Goal: Feedback & Contribution: Submit feedback/report problem

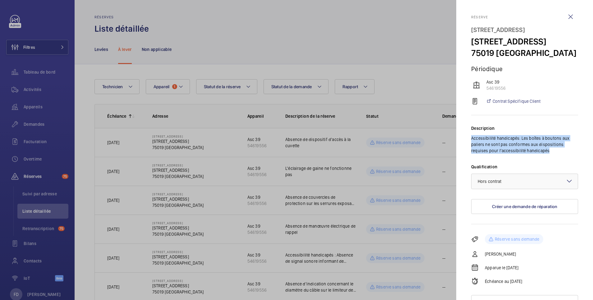
scroll to position [277, 0]
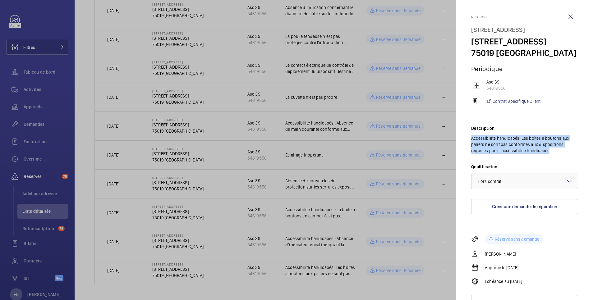
click at [347, 211] on div at bounding box center [296, 150] width 593 height 300
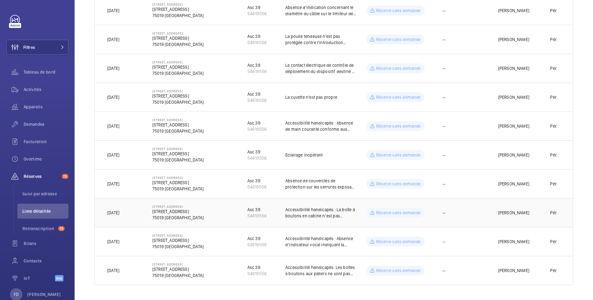
click at [302, 208] on p "Accessibilité handicapés : La boîte à boutons en cabine n’est pas conforme aux …" at bounding box center [320, 213] width 71 height 12
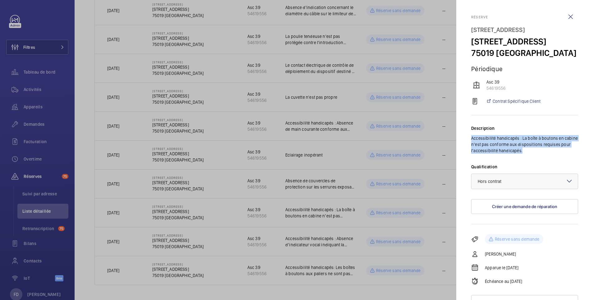
drag, startPoint x: 472, startPoint y: 149, endPoint x: 554, endPoint y: 160, distance: 82.5
click at [554, 154] on p "Accessibilité handicapés : La boîte à boutons en cabine n’est pas conforme aux …" at bounding box center [524, 144] width 107 height 19
copy p "Accessibilité handicapés : La boîte à boutons en cabine n’est pas conforme aux …"
click at [565, 19] on wm-front-icon-button at bounding box center [570, 16] width 15 height 15
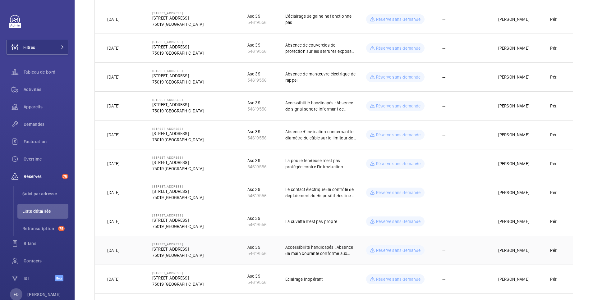
scroll to position [28, 0]
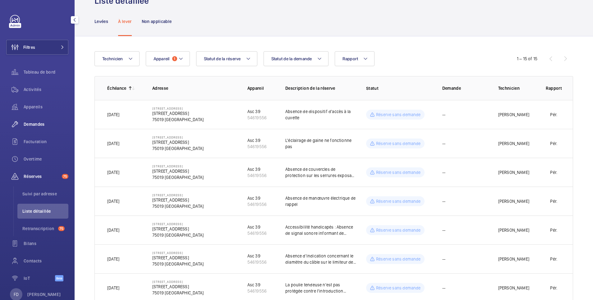
click at [33, 123] on span "Demandes" at bounding box center [46, 124] width 45 height 6
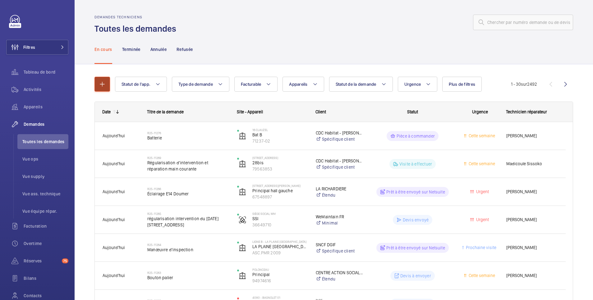
click at [106, 80] on button "button" at bounding box center [103, 84] width 16 height 15
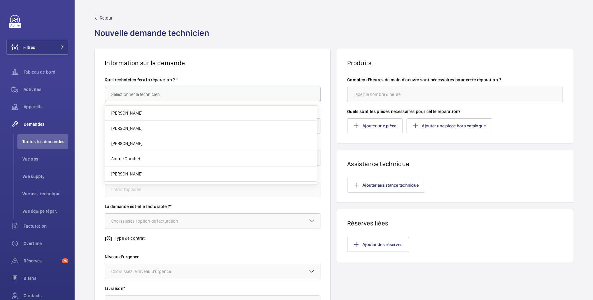
click at [147, 93] on input "text" at bounding box center [213, 95] width 216 height 16
click at [146, 116] on mat-option "Julien Panchevre" at bounding box center [211, 113] width 212 height 15
type input "Julien Panchevre"
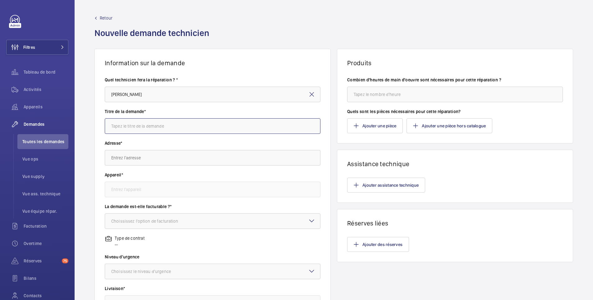
click at [146, 127] on input "text" at bounding box center [213, 126] width 216 height 16
type input "Levee de reserves"
click at [143, 159] on input "text" at bounding box center [213, 158] width 216 height 16
type input """
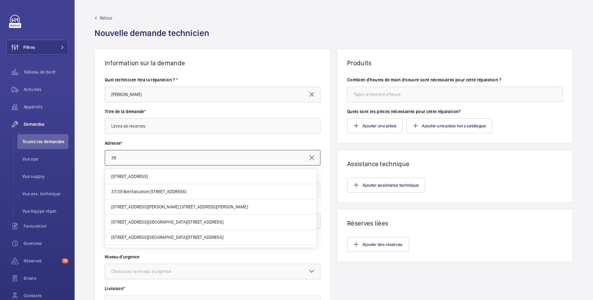
drag, startPoint x: 126, startPoint y: 161, endPoint x: 79, endPoint y: 162, distance: 47.0
click at [79, 162] on div "Information sur la demande Quel technicien fera la réparation ? * Julien Panche…" at bounding box center [334, 219] width 519 height 340
paste input "rue du Pré Saint Gervais"
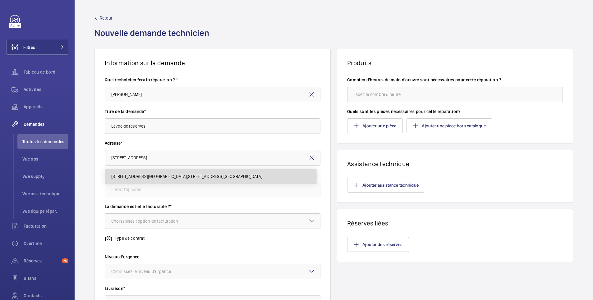
click at [130, 176] on span "39 rue du Pré Saint Gervais 39 rue du Pré Saint Gervais, 75019 PARIS" at bounding box center [186, 176] width 151 height 6
type input "39 rue du Pré Saint Gervais 39 rue du Pré Saint Gervais, 75019 PARIS"
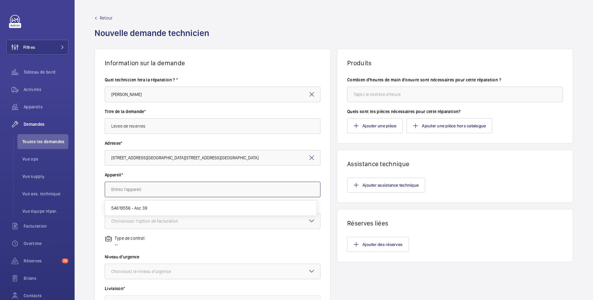
click at [130, 190] on input "text" at bounding box center [213, 190] width 216 height 16
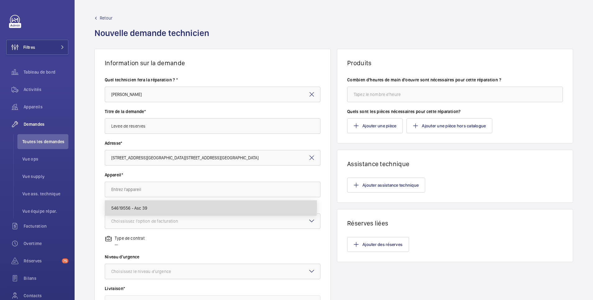
click at [130, 207] on span "54619556 - Asc 39" at bounding box center [129, 208] width 36 height 6
type input "54619556 - Asc 39"
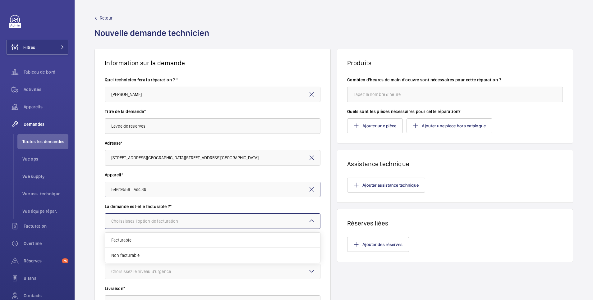
click at [130, 223] on div "Choississez l'option de facturation" at bounding box center [152, 221] width 83 height 6
click at [128, 239] on span "Facturable" at bounding box center [212, 240] width 203 height 6
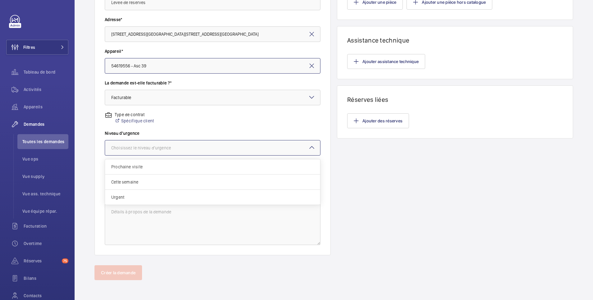
click at [143, 145] on div "Choisissez le niveau d'urgence" at bounding box center [148, 148] width 75 height 6
click at [138, 182] on span "Cette semaine" at bounding box center [212, 182] width 203 height 6
click at [144, 179] on div "Sélectionnez une option de livraison" at bounding box center [154, 180] width 86 height 6
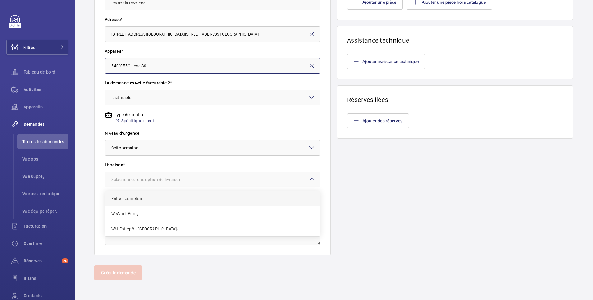
click at [141, 201] on span "Retrait comptoir" at bounding box center [212, 199] width 203 height 6
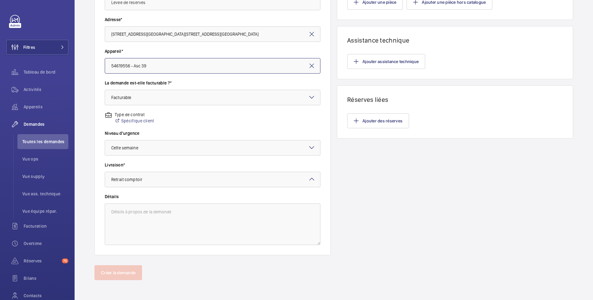
scroll to position [0, 0]
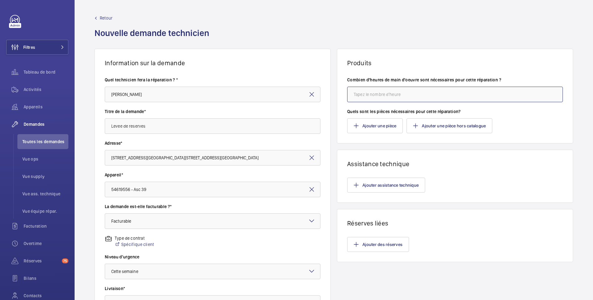
click at [376, 95] on input "number" at bounding box center [455, 95] width 216 height 16
type input "1"
click at [375, 246] on button "Ajouter des réserves" at bounding box center [378, 244] width 62 height 15
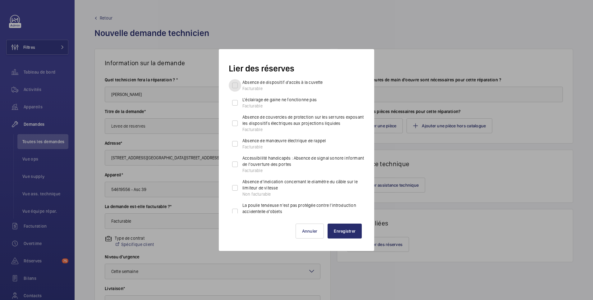
click at [236, 85] on input "Absence de dispositif d'accès à la cuvette Facturable" at bounding box center [235, 85] width 12 height 12
checkbox input "true"
click at [236, 105] on input "L'éclairage de gaine ne fonctionne pas Facturable" at bounding box center [235, 103] width 12 height 12
checkbox input "true"
click at [236, 123] on input "Absence de couvercles de protection sur les serrures exposant les dispositifs é…" at bounding box center [235, 123] width 12 height 12
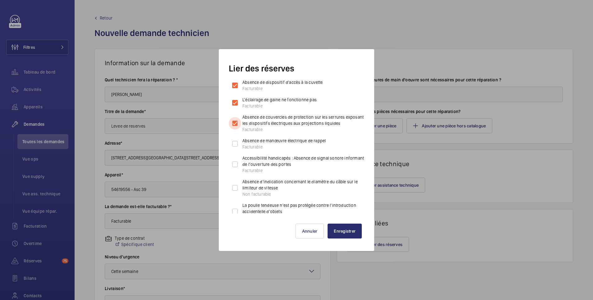
checkbox input "true"
click at [236, 142] on input "Absence de manœuvre électrique de rappel Facturable" at bounding box center [235, 144] width 12 height 12
checkbox input "true"
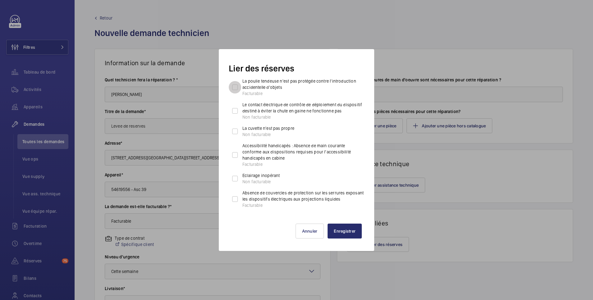
click at [233, 86] on input "La poulie tendeuse n'est pas protégée contre l'introduction accidentelle d'obje…" at bounding box center [235, 87] width 12 height 12
checkbox input "true"
click at [237, 117] on input "Le contact électrique de contrôle de déploiement du dispositif destiné à éviter…" at bounding box center [235, 111] width 12 height 12
checkbox input "true"
click at [234, 182] on input "Eclairage inopérant Non facturable" at bounding box center [235, 179] width 12 height 12
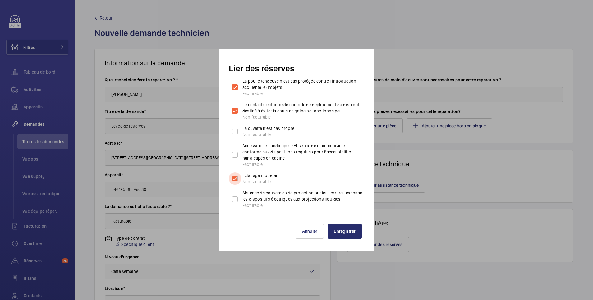
checkbox input "true"
drag, startPoint x: 235, startPoint y: 204, endPoint x: 252, endPoint y: 188, distance: 23.3
click at [235, 205] on input "Absence de couvercles de protection sur les serrures exposant les dispositifs é…" at bounding box center [235, 199] width 12 height 12
checkbox input "true"
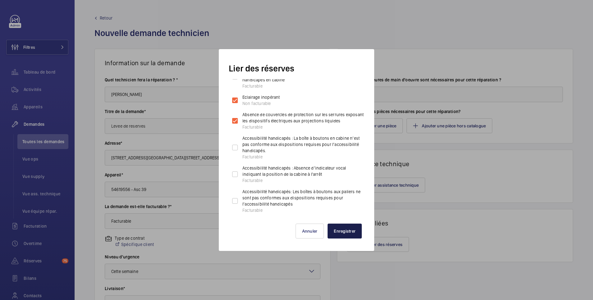
click at [348, 230] on button "Enregistrer" at bounding box center [345, 231] width 34 height 15
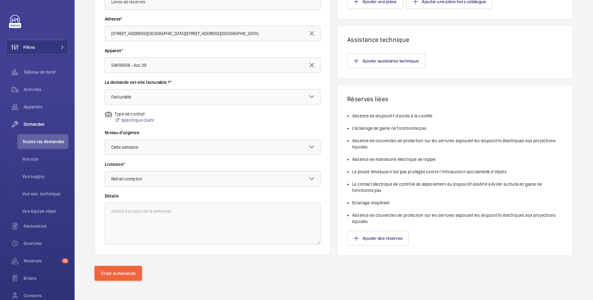
scroll to position [125, 0]
click at [133, 273] on button "Créer la demande" at bounding box center [119, 272] width 48 height 15
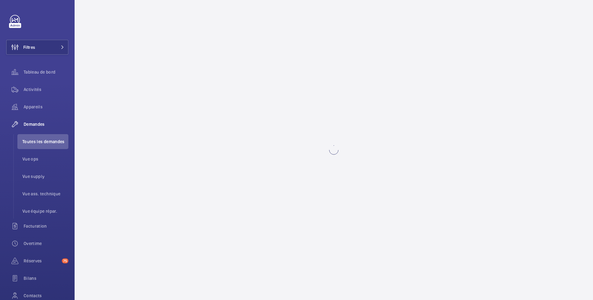
scroll to position [0, 0]
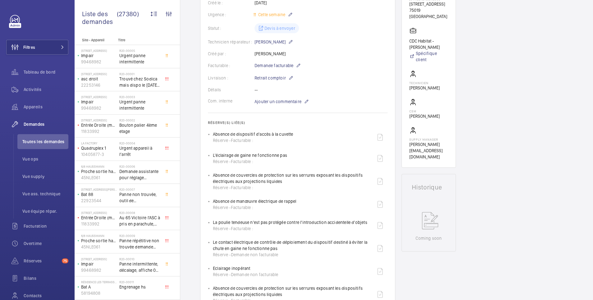
scroll to position [373, 0]
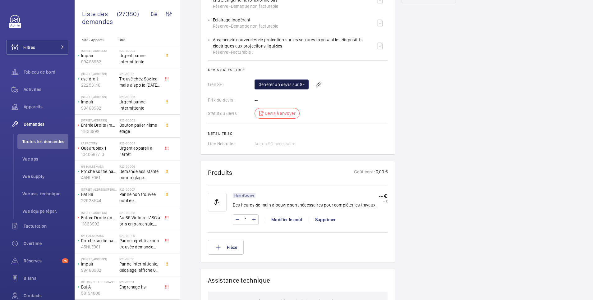
click at [288, 84] on link "Générer un devis sur SF" at bounding box center [282, 85] width 54 height 10
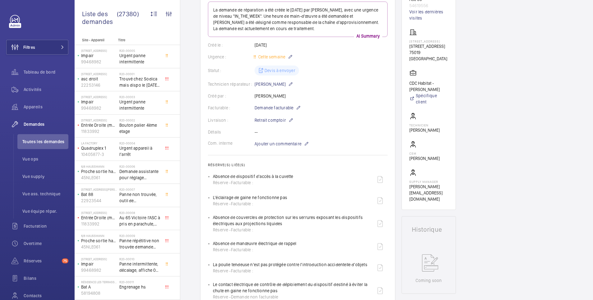
scroll to position [0, 0]
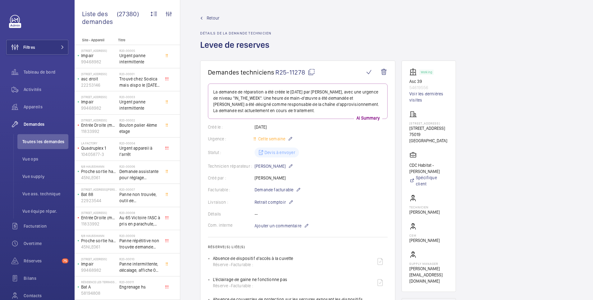
drag, startPoint x: 213, startPoint y: 256, endPoint x: 293, endPoint y: 258, distance: 80.2
click at [293, 258] on div "Absence de dispositif d'accès à la cuvette Réserve - Facturable :" at bounding box center [300, 261] width 175 height 15
copy p "Absence de dispositif d'accès à la cuvette"
drag, startPoint x: 211, startPoint y: 280, endPoint x: 289, endPoint y: 282, distance: 78.0
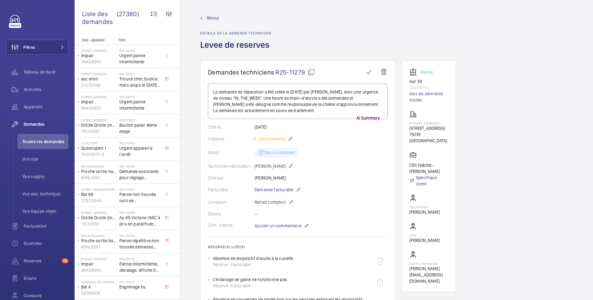
copy p "L'éclairage de gaine ne fonctionne pas"
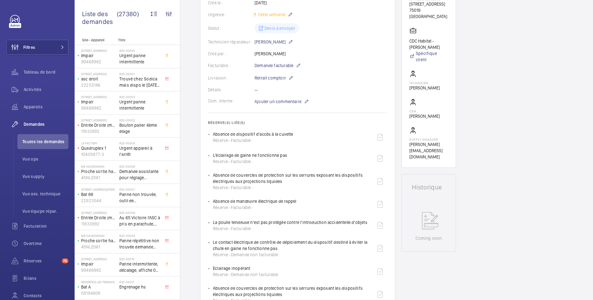
drag, startPoint x: 214, startPoint y: 174, endPoint x: 290, endPoint y: 179, distance: 76.7
click at [290, 179] on div "Absence de couvercles de protection sur les serrures exposant les dispositifs é…" at bounding box center [293, 181] width 160 height 19
copy p "Absence de couvercles de protection sur les serrures exposant les dispositifs é…"
drag, startPoint x: 212, startPoint y: 201, endPoint x: 297, endPoint y: 202, distance: 84.9
click at [297, 202] on ul "Absence de dispositif d'accès à la cuvette Réserve - Facturable : L'éclairage d…" at bounding box center [298, 217] width 180 height 174
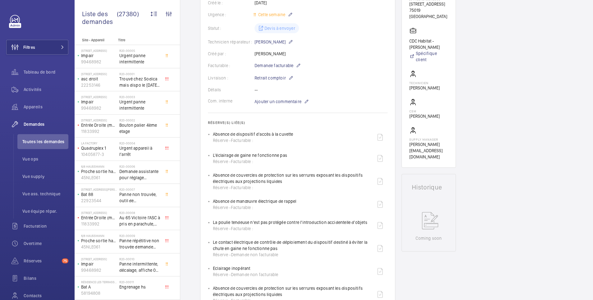
copy p "Absence de manœuvre électrique de rappel"
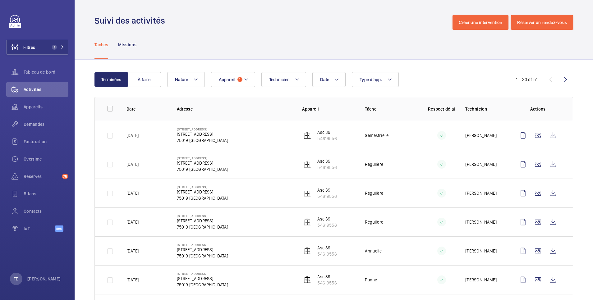
scroll to position [703, 0]
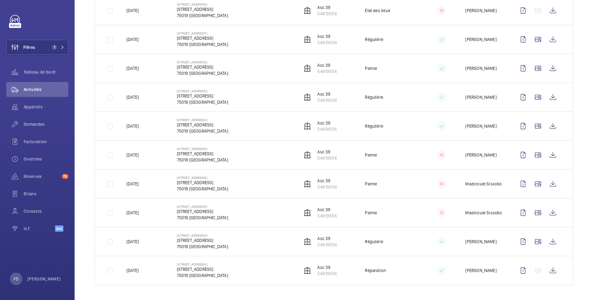
drag, startPoint x: 176, startPoint y: 98, endPoint x: 231, endPoint y: 96, distance: 55.0
click at [231, 96] on td "39 rue du Pré Saint Gervais 39 rue du Pré Saint Gervais 75019 PARIS" at bounding box center [230, 97] width 126 height 29
copy p "[STREET_ADDRESS]"
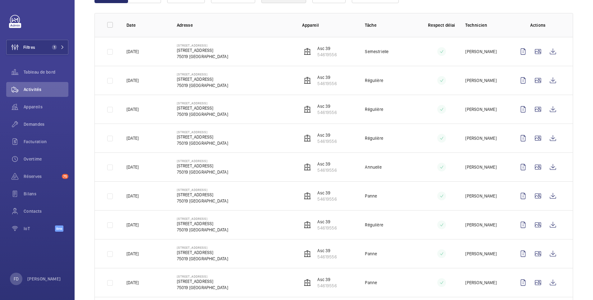
scroll to position [81, 0]
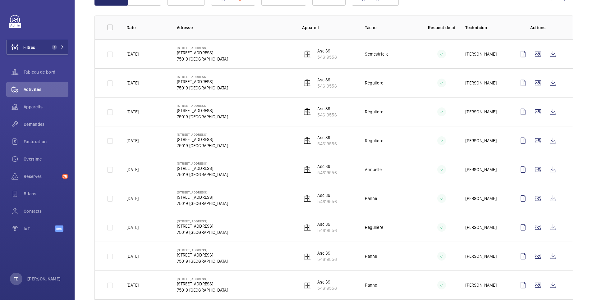
click at [320, 53] on p "Asc 39" at bounding box center [326, 51] width 19 height 6
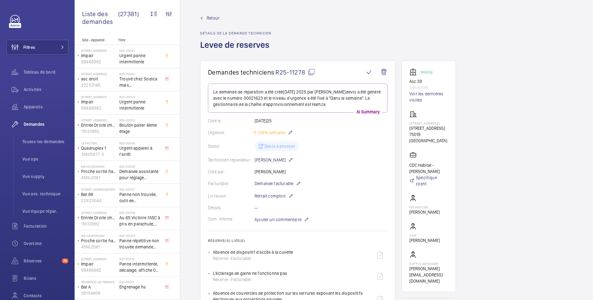
click at [213, 16] on span "Retour" at bounding box center [213, 18] width 13 height 6
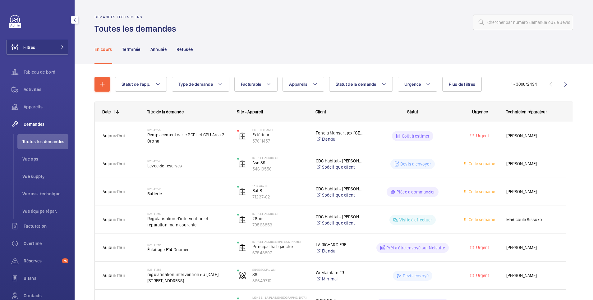
click at [39, 124] on span "Demandes" at bounding box center [46, 124] width 45 height 6
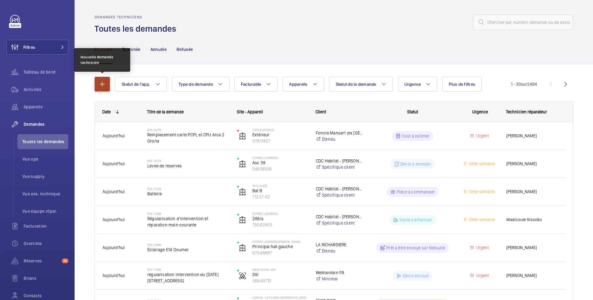
click at [100, 83] on mat-icon "button" at bounding box center [102, 84] width 7 height 7
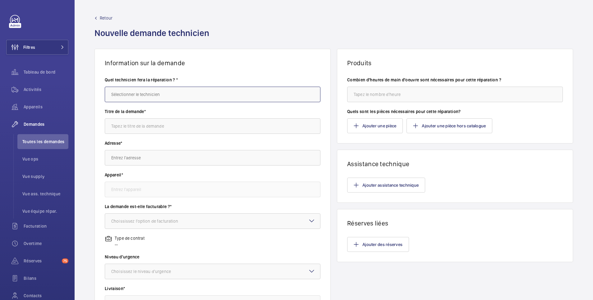
click at [130, 97] on input "text" at bounding box center [213, 95] width 216 height 16
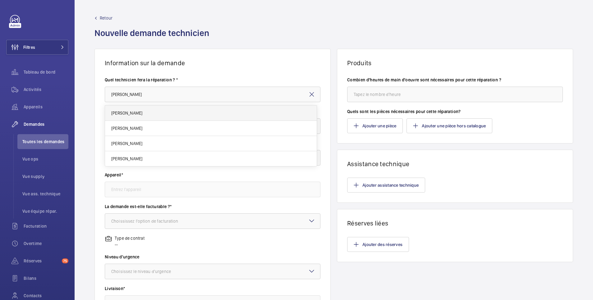
click at [128, 109] on mat-option "[PERSON_NAME]" at bounding box center [211, 113] width 212 height 15
type input "[PERSON_NAME]"
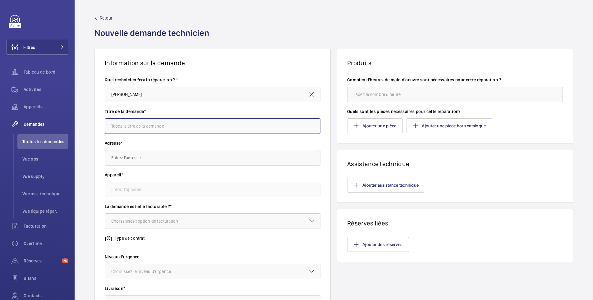
click at [125, 127] on input "text" at bounding box center [213, 126] width 216 height 16
type input "Levée de reserves"
click at [129, 156] on input "text" at bounding box center [213, 158] width 216 height 16
click at [153, 155] on input "text" at bounding box center [213, 158] width 216 height 16
paste input "DEVIS WM Q00021623 - 39 rue du Pré Saint Gervais - CDC Habitat - Levée de reser…"
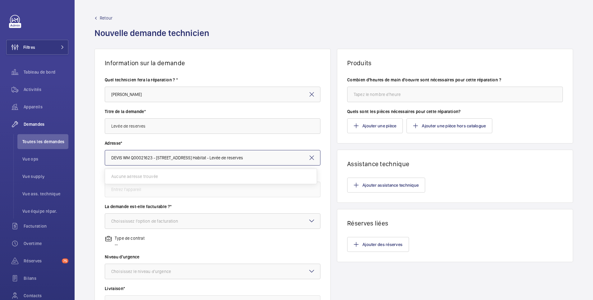
drag, startPoint x: 162, startPoint y: 159, endPoint x: 87, endPoint y: 150, distance: 75.2
click at [87, 150] on div "Information sur la demande Quel technicien fera la réparation ? * Julien Panche…" at bounding box center [334, 219] width 519 height 340
drag, startPoint x: 163, startPoint y: 155, endPoint x: 230, endPoint y: 163, distance: 67.6
click at [230, 163] on input "41 Rue du Pré Saint Gervais - CDC Habitat - Levée de reserves" at bounding box center [213, 158] width 216 height 16
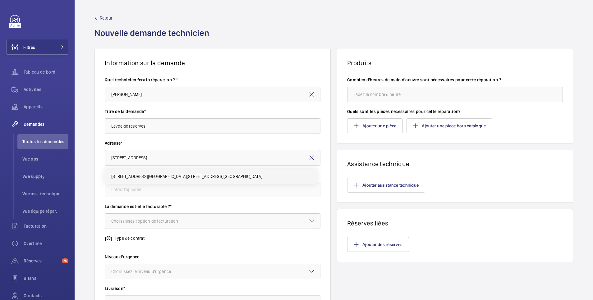
click at [201, 180] on mat-option "41 rue du Pré Saint Gervais 41 rue du Pré Saint Gervais, 75019 PARIS" at bounding box center [211, 176] width 212 height 15
type input "41 rue du Pré Saint Gervais 41 rue du Pré Saint Gervais, 75019 PARIS"
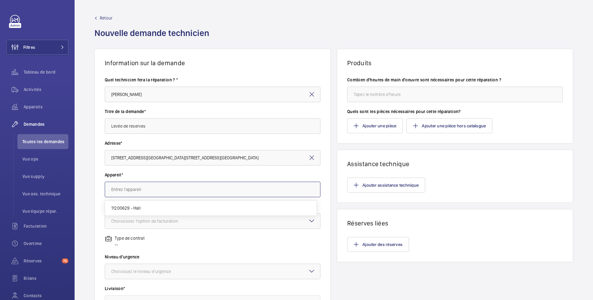
click at [180, 189] on input "text" at bounding box center [213, 190] width 216 height 16
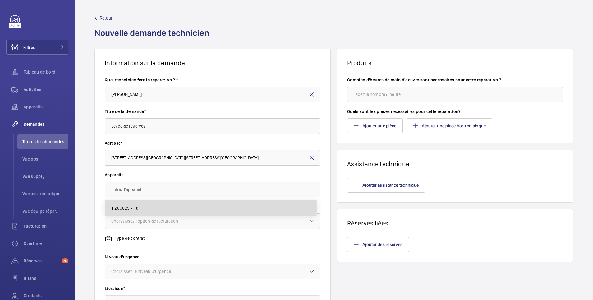
click at [166, 208] on mat-option "11200629 - Hall" at bounding box center [211, 208] width 212 height 15
type input "11200629 - Hall"
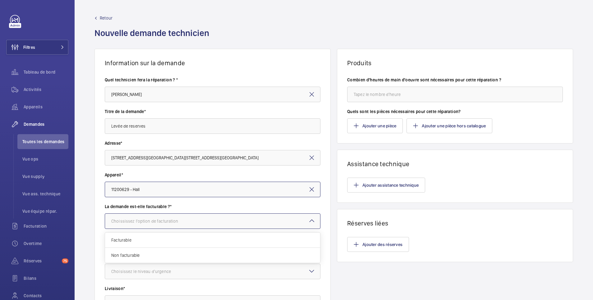
click at [160, 221] on div "Choississez l'option de facturation" at bounding box center [152, 221] width 83 height 6
click at [151, 240] on span "Facturable" at bounding box center [212, 240] width 203 height 6
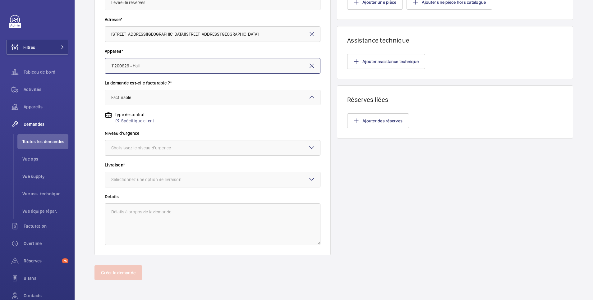
click at [174, 181] on div "Sélectionnez une option de livraison" at bounding box center [154, 180] width 86 height 6
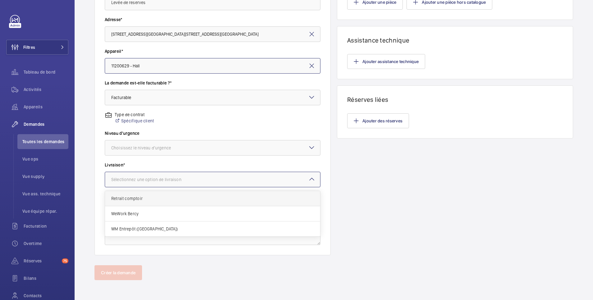
click at [150, 199] on span "Retrait comptoir" at bounding box center [212, 199] width 203 height 6
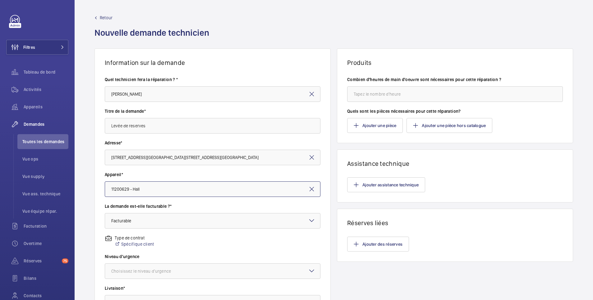
scroll to position [0, 0]
click at [374, 94] on input "number" at bounding box center [455, 95] width 216 height 16
type input "1"
click at [380, 246] on button "Ajouter des réserves" at bounding box center [378, 244] width 62 height 15
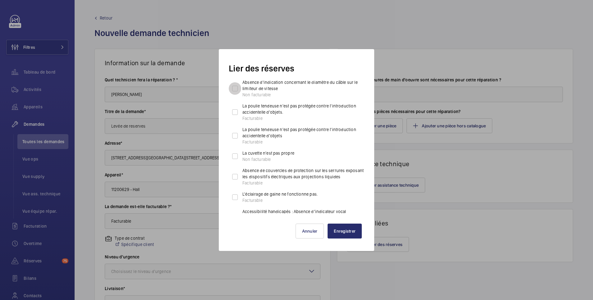
click at [233, 89] on input "Absence d'indication concernant le diamètre du câble sur le limiteur de vitesse…" at bounding box center [235, 88] width 12 height 12
checkbox input "true"
click at [237, 113] on input "La poulie tendeuse n'est pas protégée contre l'introduction accidentelle d'obje…" at bounding box center [235, 112] width 12 height 12
checkbox input "true"
click at [237, 133] on input "La poulie tendeuse n'est pas protégée contre l'introduction accidentelle d'obje…" at bounding box center [235, 136] width 12 height 12
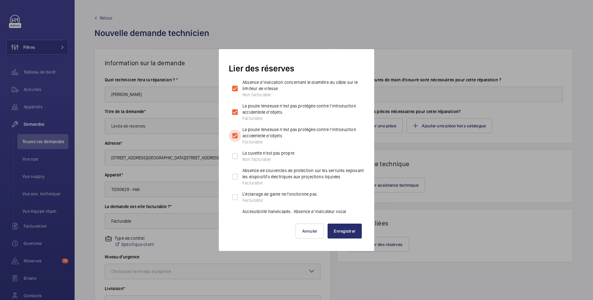
checkbox input "true"
click at [235, 177] on input "Absence de couvercles de protection sur les serrures exposant les dispositifs é…" at bounding box center [235, 177] width 12 height 12
checkbox input "true"
click at [233, 196] on input "L'éclairage de gaine ne fonctionne pas. Facturable" at bounding box center [235, 197] width 12 height 12
checkbox input "true"
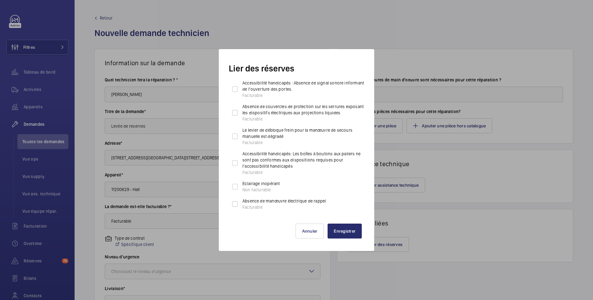
scroll to position [154, 0]
drag, startPoint x: 234, startPoint y: 204, endPoint x: 279, endPoint y: 196, distance: 46.1
click at [235, 204] on input "Absence de manœuvre électrique de rappel Facturable" at bounding box center [235, 203] width 12 height 12
checkbox input "true"
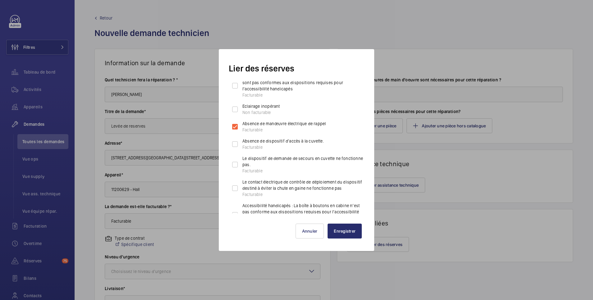
scroll to position [238, 0]
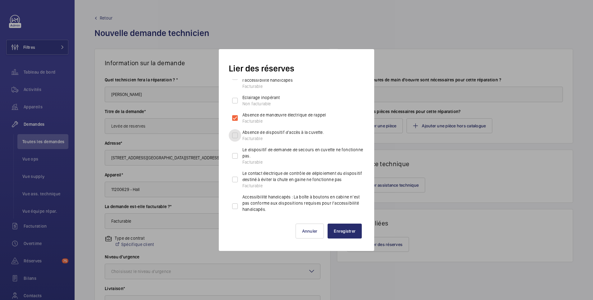
click at [234, 138] on input "Absence de dispositif d'accès à la cuvette. Facturable" at bounding box center [235, 135] width 12 height 12
checkbox input "true"
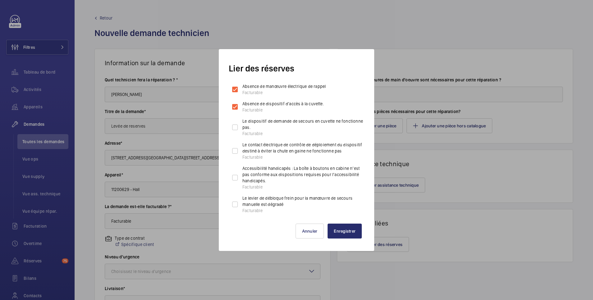
scroll to position [268, 0]
click at [236, 151] on input "Le contact électrique de contrôle de déploiement du dispositif destiné à éviter…" at bounding box center [235, 150] width 12 height 12
checkbox input "true"
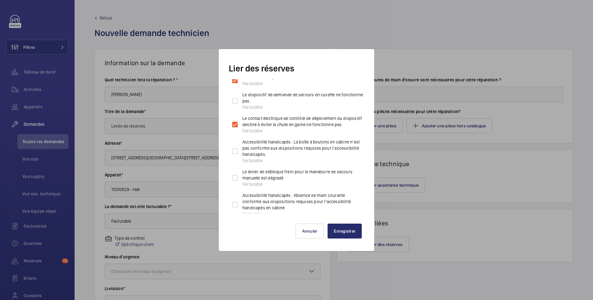
scroll to position [303, 0]
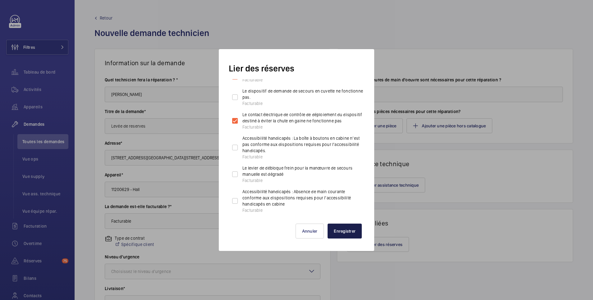
click at [352, 233] on button "Enregistrer" at bounding box center [345, 231] width 34 height 15
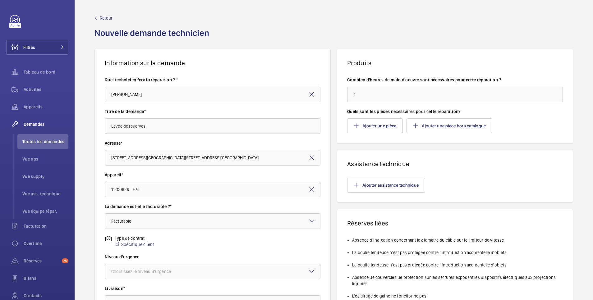
scroll to position [124, 0]
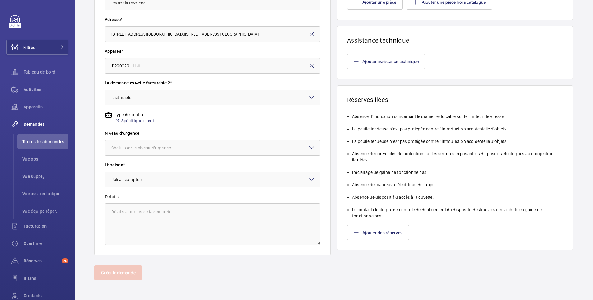
click at [182, 149] on div "Choisissez le niveau d'urgence" at bounding box center [148, 148] width 75 height 6
click at [161, 185] on span "Cette semaine" at bounding box center [212, 182] width 203 height 6
click at [122, 272] on button "Créer la demande" at bounding box center [119, 272] width 48 height 15
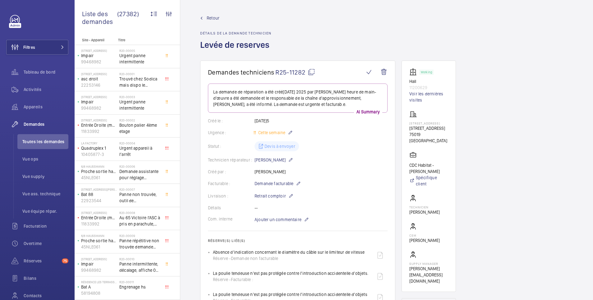
scroll to position [249, 0]
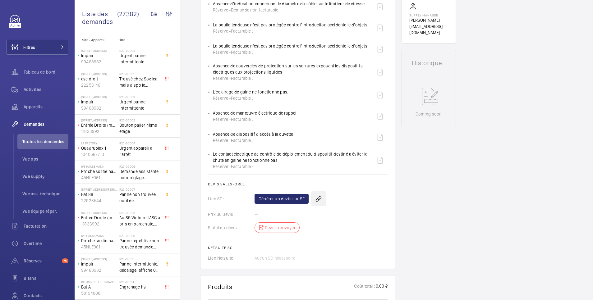
click at [317, 197] on wm-front-icon-button at bounding box center [318, 198] width 15 height 15
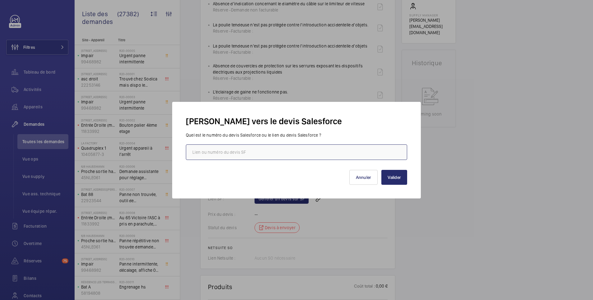
click at [263, 154] on input "text" at bounding box center [296, 153] width 221 height 16
paste input "https://wemaintain.lightning.force.com/lightning/r/Quote/0Q0SZ000007dJJh0AM/view"
type input "https://wemaintain.lightning.force.com/lightning/r/Quote/0Q0SZ000007dJJh0AM/view"
click at [396, 175] on button "Valider" at bounding box center [394, 177] width 26 height 15
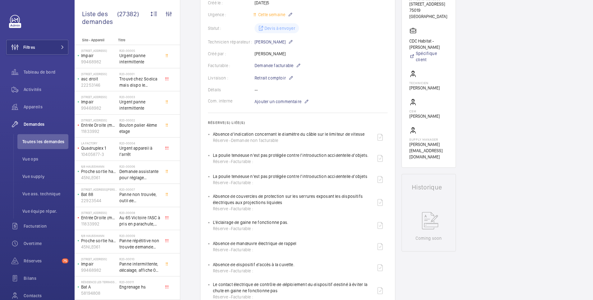
scroll to position [0, 0]
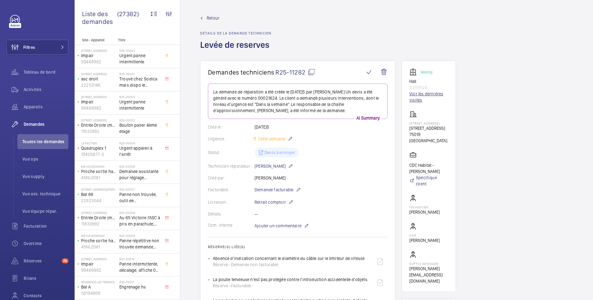
click at [417, 95] on link "Voir les dernières visites" at bounding box center [428, 97] width 39 height 12
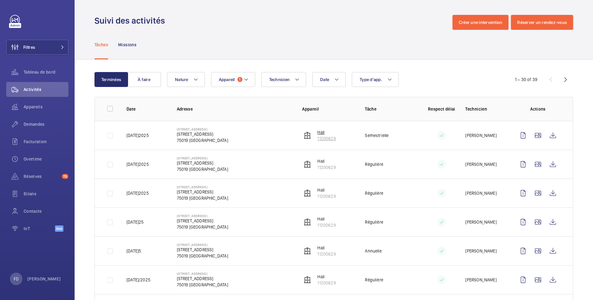
click at [320, 131] on p "Hall" at bounding box center [326, 132] width 18 height 6
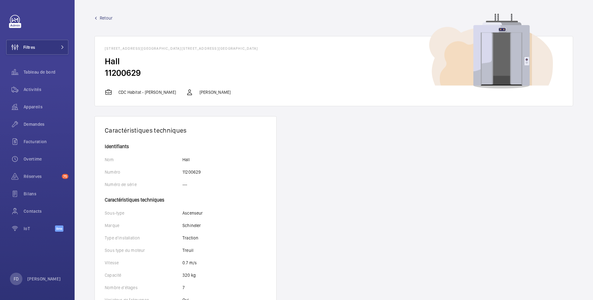
click at [105, 17] on span "Retour" at bounding box center [106, 18] width 13 height 6
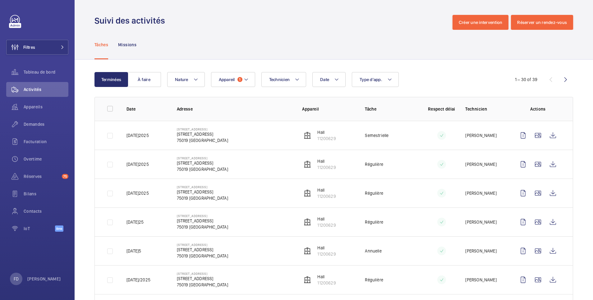
drag, startPoint x: 177, startPoint y: 133, endPoint x: 232, endPoint y: 134, distance: 54.4
click at [232, 134] on td "41 rue du Pré Saint Gervais 41 rue du Pré Saint Gervais 75019 PARIS" at bounding box center [230, 135] width 126 height 29
drag, startPoint x: 232, startPoint y: 134, endPoint x: 177, endPoint y: 131, distance: 55.1
click at [177, 131] on div "41 rue du Pré Saint Gervais 41 rue du Pré Saint Gervais 75019 PARIS" at bounding box center [202, 135] width 51 height 16
click at [193, 145] on td "41 rue du Pré Saint Gervais 41 rue du Pré Saint Gervais 75019 PARIS" at bounding box center [230, 135] width 126 height 29
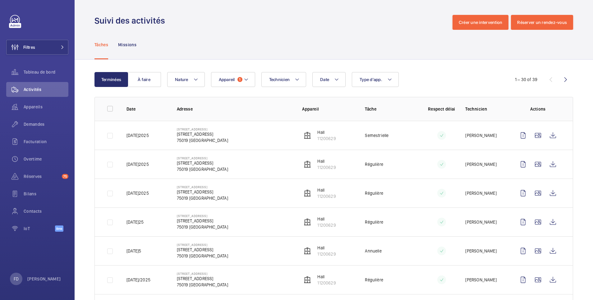
drag, startPoint x: 176, startPoint y: 134, endPoint x: 230, endPoint y: 132, distance: 53.8
click at [230, 132] on td "41 rue du Pré Saint Gervais 41 rue du Pré Saint Gervais 75019 PARIS" at bounding box center [230, 135] width 126 height 29
copy p "41 rue du Pré Saint Gervais"
click at [34, 177] on span "Réserves" at bounding box center [42, 176] width 36 height 6
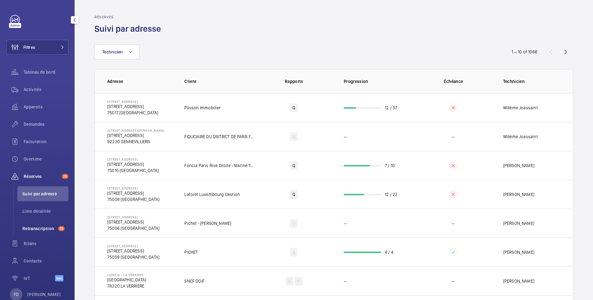
click at [42, 227] on span "Retranscription" at bounding box center [38, 229] width 33 height 6
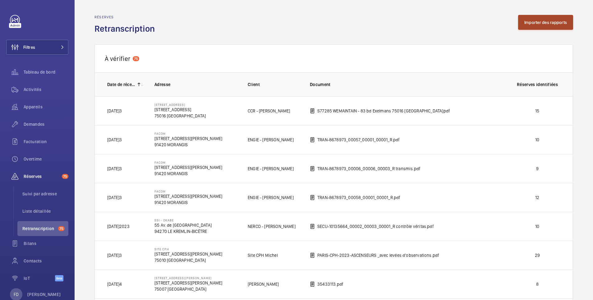
click at [545, 21] on button "Importer des rapports" at bounding box center [545, 22] width 55 height 15
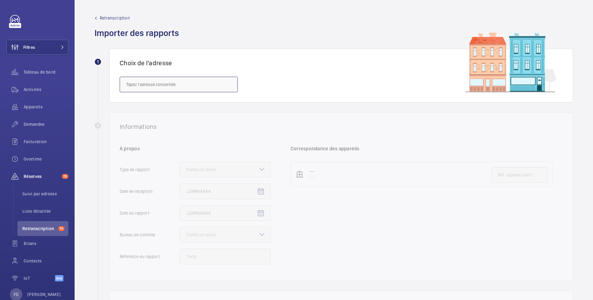
click at [144, 88] on input "text" at bounding box center [179, 85] width 118 height 16
paste input "41 RUE PAUL LAFARGE"
drag, startPoint x: 184, startPoint y: 82, endPoint x: 47, endPoint y: 73, distance: 137.1
click at [47, 73] on mat-sidenav-content "Filtres Tableau de bord Activités Appareils Demandes Facturation Overtime Réser…" at bounding box center [296, 150] width 593 height 300
paste input "120 rue Jules Chatenay"
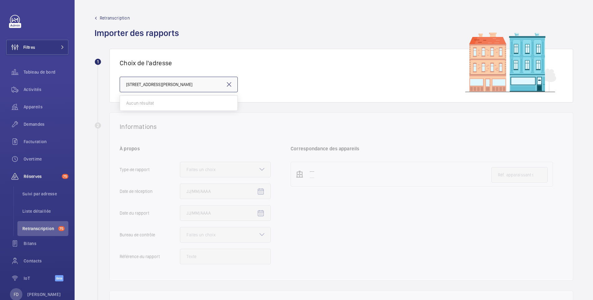
drag, startPoint x: 151, startPoint y: 82, endPoint x: 95, endPoint y: 59, distance: 61.1
click at [95, 59] on div "1 Choix de l'adresse 120 rue Jules Chatenay" at bounding box center [334, 76] width 479 height 54
type input "Chatenay"
click at [230, 87] on mat-icon at bounding box center [228, 84] width 7 height 7
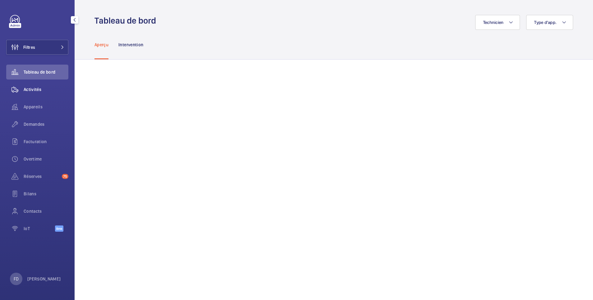
click at [38, 89] on span "Activités" at bounding box center [46, 89] width 45 height 6
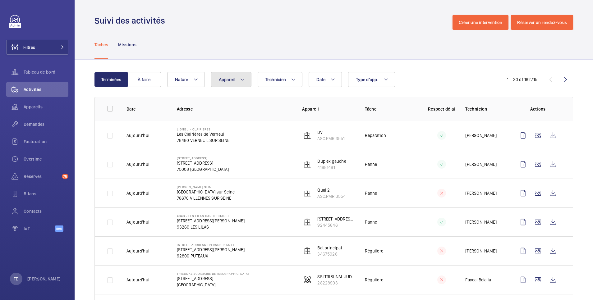
click at [228, 79] on span "Appareil" at bounding box center [227, 79] width 16 height 5
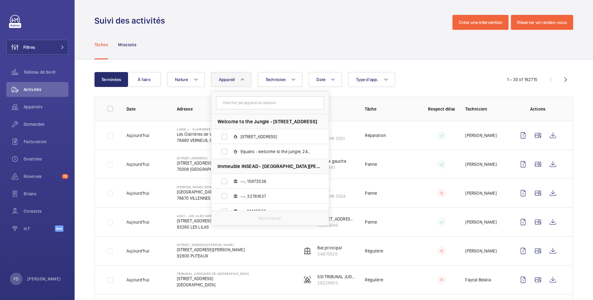
click at [231, 100] on input "text" at bounding box center [270, 102] width 108 height 13
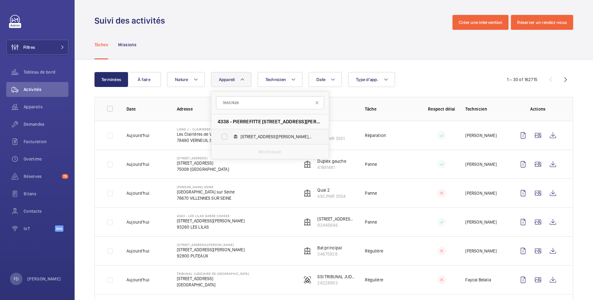
type input "76557429"
click at [224, 137] on label "120, rue Jules Chatenay, 76557429" at bounding box center [265, 136] width 108 height 15
click at [224, 137] on input "120, rue Jules Chatenay, 76557429" at bounding box center [224, 137] width 12 height 12
checkbox input "true"
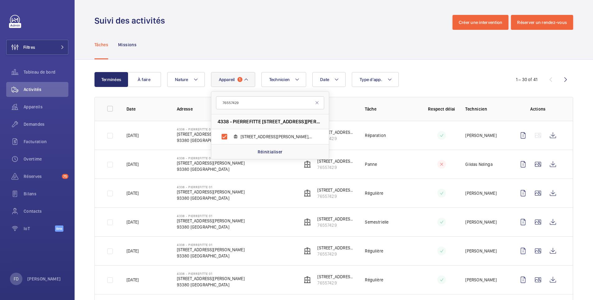
click at [167, 144] on td "4338 - PIERREFITTE 01 37, rue Paul Lafarge 93380 Pierrefitte 93380 PIERREFITTE-…" at bounding box center [230, 135] width 126 height 29
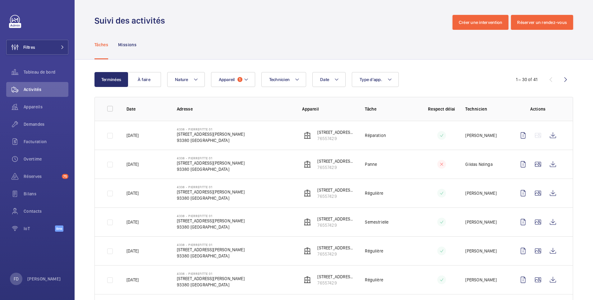
drag, startPoint x: 175, startPoint y: 130, endPoint x: 215, endPoint y: 131, distance: 39.5
click at [215, 131] on td "4338 - PIERREFITTE 01 37, rue Paul Lafarge 93380 Pierrefitte 93380 PIERREFITTE-…" at bounding box center [230, 135] width 126 height 29
copy p "4338 - PIERREFITTE 01"
click at [222, 81] on span "Appareil" at bounding box center [227, 79] width 16 height 5
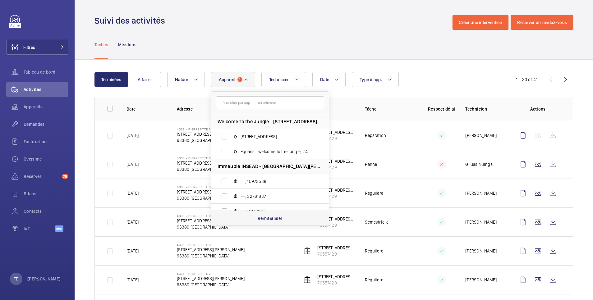
click at [273, 218] on p "Réinitialiser" at bounding box center [270, 218] width 25 height 6
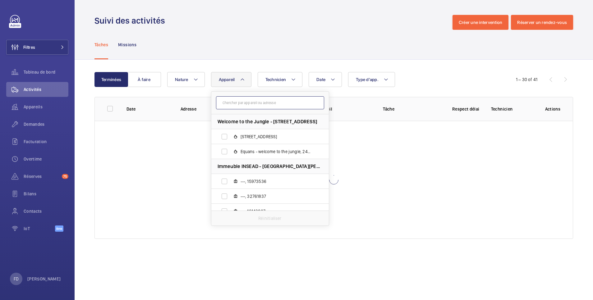
click at [238, 101] on input "text" at bounding box center [270, 102] width 108 height 13
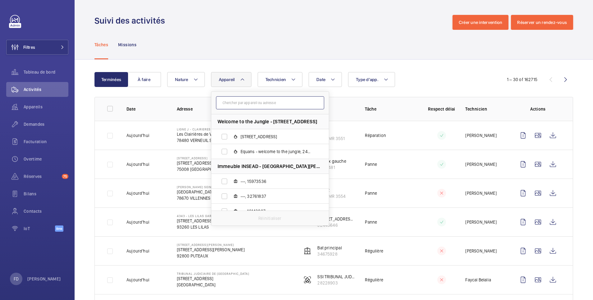
paste input "21135994"
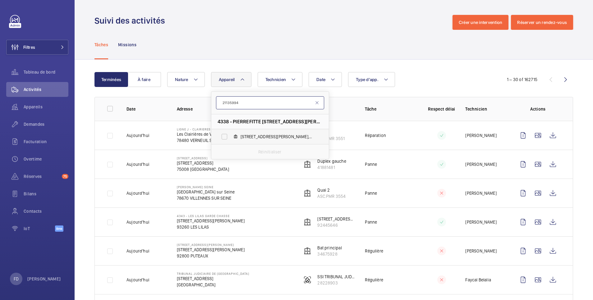
type input "21135994"
click at [227, 137] on label "41, rue Paul Lafarge, 21135994" at bounding box center [265, 136] width 108 height 15
click at [227, 137] on input "41, rue Paul Lafarge, 21135994" at bounding box center [224, 137] width 12 height 12
checkbox input "true"
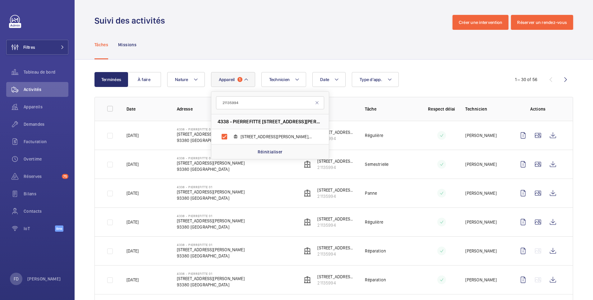
click at [256, 33] on div "Tâches Missions" at bounding box center [334, 45] width 479 height 30
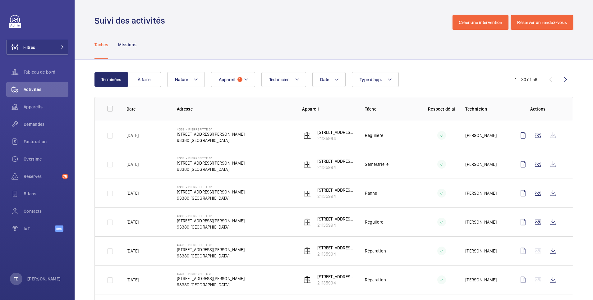
drag, startPoint x: 175, startPoint y: 129, endPoint x: 212, endPoint y: 129, distance: 37.3
click at [212, 129] on td "4338 - PIERREFITTE 01 37, rue Paul Lafarge 93380 Pierrefitte 93380 PIERREFITTE-…" at bounding box center [230, 135] width 126 height 29
copy p "4338 - PIERREFITTE 01"
click at [222, 78] on span "Appareil" at bounding box center [227, 79] width 16 height 5
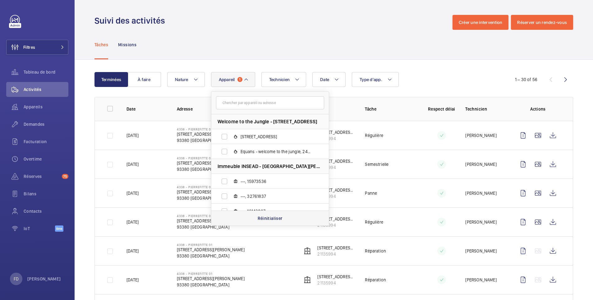
click at [265, 220] on p "Réinitialiser" at bounding box center [270, 218] width 25 height 6
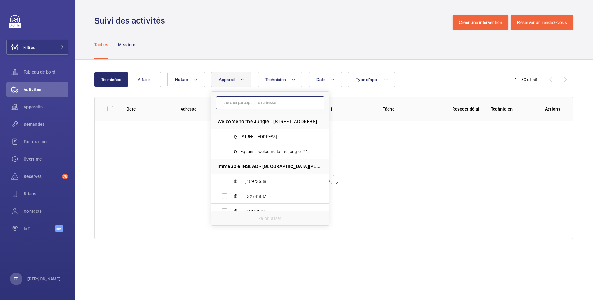
click at [228, 104] on input "text" at bounding box center [270, 102] width 108 height 13
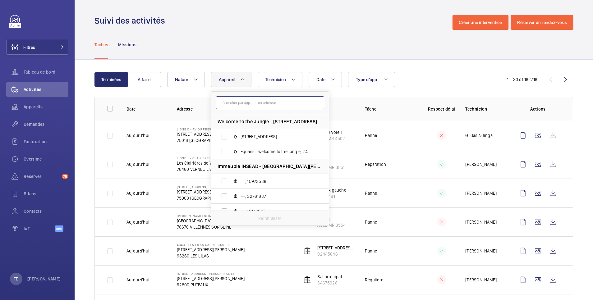
paste input "38493628"
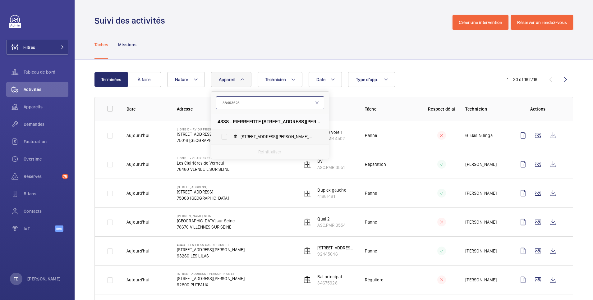
type input "38493628"
click at [226, 135] on label "39 rue Paul Lafarge, 38493628" at bounding box center [265, 136] width 108 height 15
click at [226, 135] on input "39 rue Paul Lafarge, 38493628" at bounding box center [224, 137] width 12 height 12
checkbox input "true"
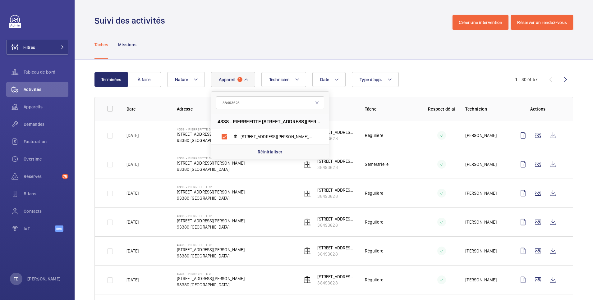
click at [223, 33] on div "Tâches Missions" at bounding box center [334, 45] width 479 height 30
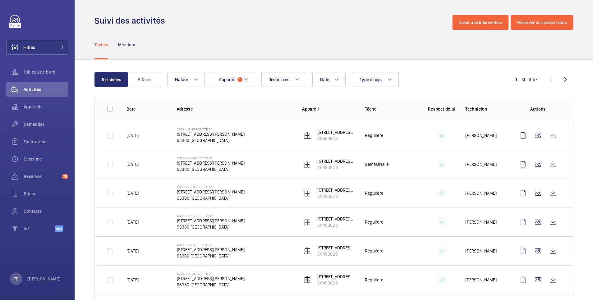
drag, startPoint x: 176, startPoint y: 129, endPoint x: 214, endPoint y: 131, distance: 38.0
click at [214, 131] on p "4338 - PIERREFITTE 01" at bounding box center [211, 129] width 68 height 4
copy p "4338 - PIERREFITTE 01"
click at [221, 84] on button "Appareil 1" at bounding box center [233, 79] width 44 height 15
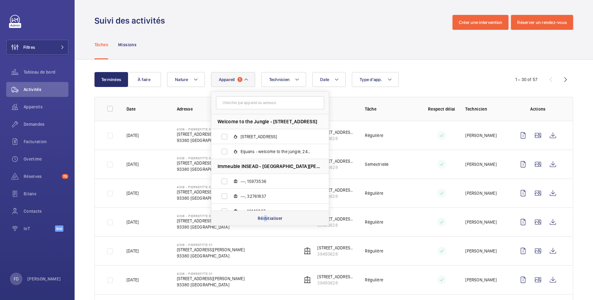
click at [266, 220] on p "Réinitialiser" at bounding box center [270, 218] width 25 height 6
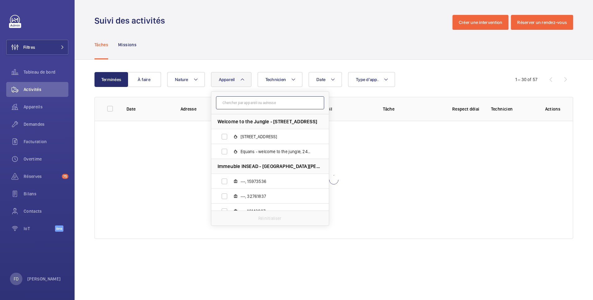
drag, startPoint x: 261, startPoint y: 212, endPoint x: 234, endPoint y: 100, distance: 115.0
click at [234, 100] on input "text" at bounding box center [270, 102] width 108 height 13
paste input "59821056"
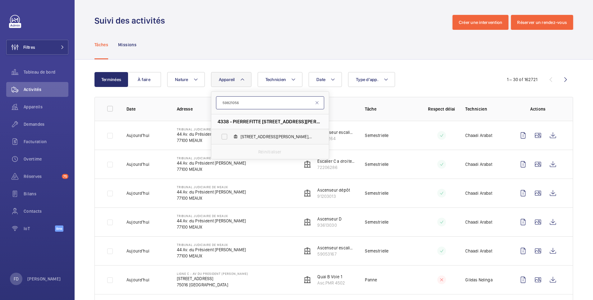
type input "59821056"
click at [224, 135] on label "37, rue Paul Lafarge, 59821056" at bounding box center [265, 136] width 108 height 15
click at [224, 135] on input "37, rue Paul Lafarge, 59821056" at bounding box center [224, 137] width 12 height 12
checkbox input "true"
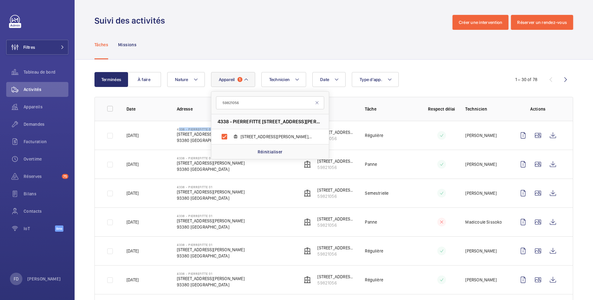
drag, startPoint x: 176, startPoint y: 129, endPoint x: 208, endPoint y: 131, distance: 32.7
click at [208, 131] on p "4338 - PIERREFITTE 01" at bounding box center [211, 129] width 68 height 4
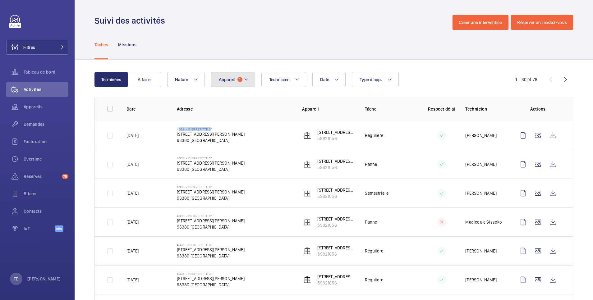
click at [228, 77] on button "Appareil 1" at bounding box center [233, 79] width 44 height 15
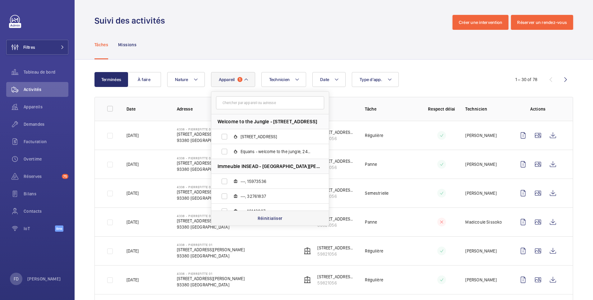
click at [281, 219] on p "Réinitialiser" at bounding box center [270, 218] width 25 height 6
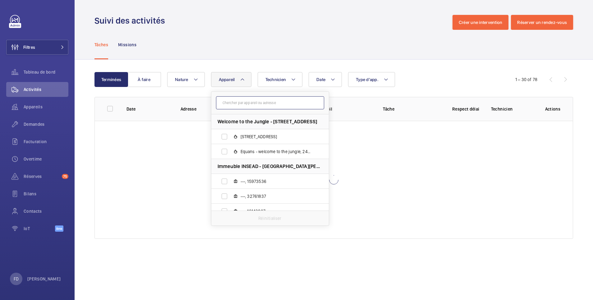
click at [233, 103] on input "text" at bounding box center [270, 102] width 108 height 13
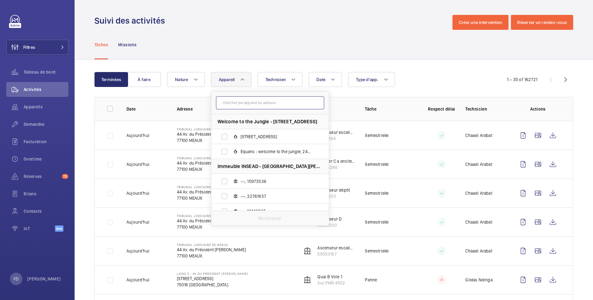
paste input "67001830"
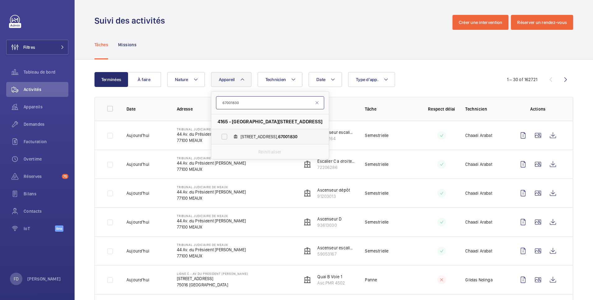
type input "67001830"
click at [225, 136] on label "15, avenue de Jarrow, 67001830" at bounding box center [265, 136] width 108 height 15
click at [225, 136] on input "15, avenue de Jarrow, 67001830" at bounding box center [224, 137] width 12 height 12
checkbox input "true"
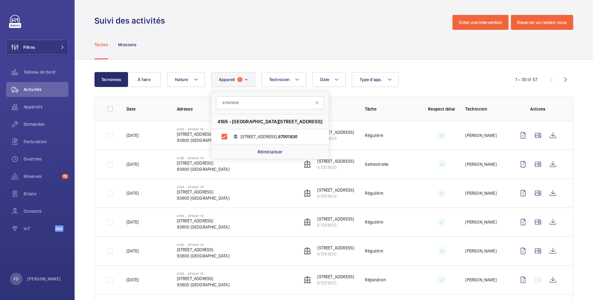
click at [273, 31] on div "Tâches Missions" at bounding box center [334, 45] width 479 height 30
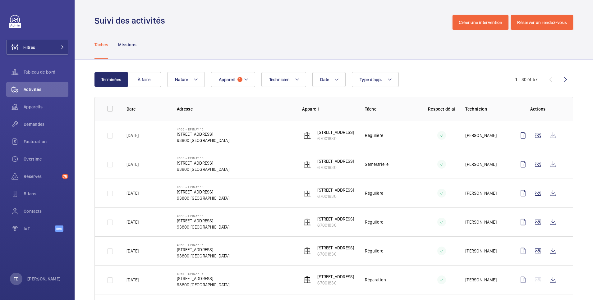
drag, startPoint x: 175, startPoint y: 131, endPoint x: 203, endPoint y: 127, distance: 28.5
click at [203, 127] on td "4165 - EPINAY 16 7, avenue de Jarrow 93800 Epinay 93800 ÉPINAY-SUR-SEINE" at bounding box center [230, 135] width 126 height 29
copy p "4165 - EPINAY 16"
click at [227, 80] on span "Appareil" at bounding box center [227, 79] width 16 height 5
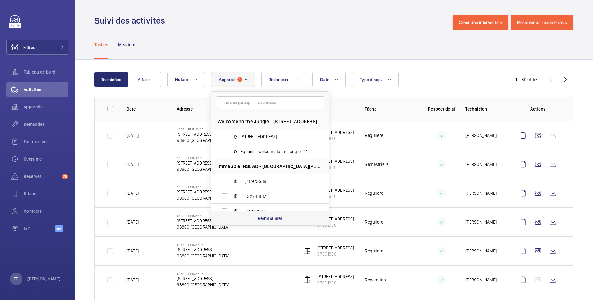
click at [266, 219] on p "Réinitialiser" at bounding box center [270, 218] width 25 height 6
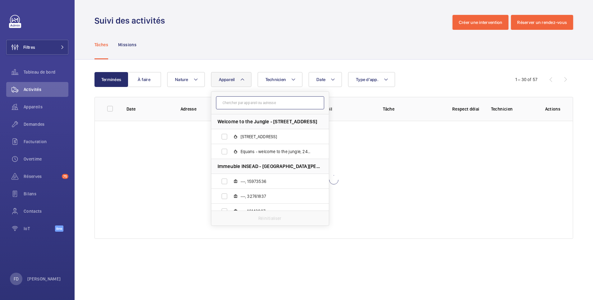
click at [240, 102] on input "text" at bounding box center [270, 102] width 108 height 13
paste input "41021317"
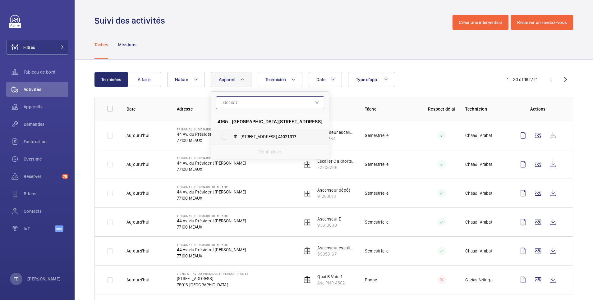
type input "41021317"
click at [224, 139] on label "13, avenue de Jarrow, 41021317" at bounding box center [265, 136] width 108 height 15
click at [224, 139] on input "13, avenue de Jarrow, 41021317" at bounding box center [224, 137] width 12 height 12
checkbox input "true"
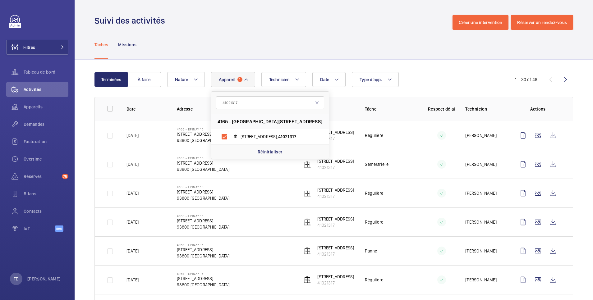
click at [292, 27] on div "Suivi des activités Créer une intervention Réserver un rendez-vous" at bounding box center [334, 22] width 479 height 15
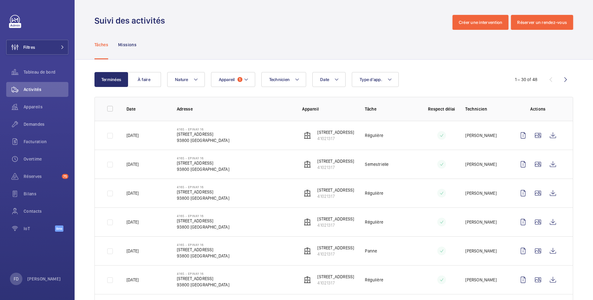
drag, startPoint x: 176, startPoint y: 129, endPoint x: 205, endPoint y: 128, distance: 28.9
click at [205, 128] on p "4165 - EPINAY 16" at bounding box center [203, 129] width 53 height 4
copy p "4165 - EPINAY 16"
click at [223, 83] on button "Appareil 1" at bounding box center [233, 79] width 44 height 15
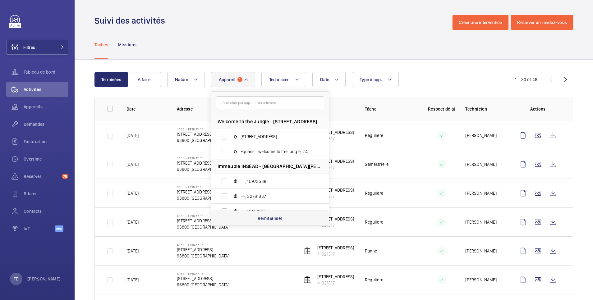
click at [272, 220] on p "Réinitialiser" at bounding box center [270, 218] width 25 height 6
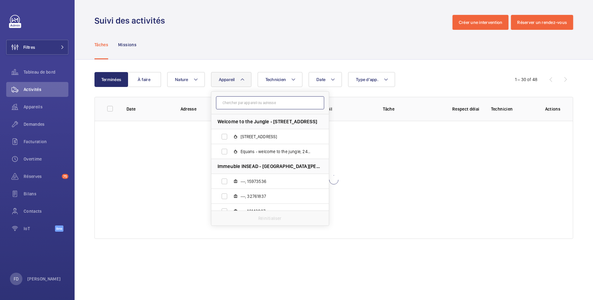
click at [244, 104] on input "text" at bounding box center [270, 102] width 108 height 13
paste input "90807183"
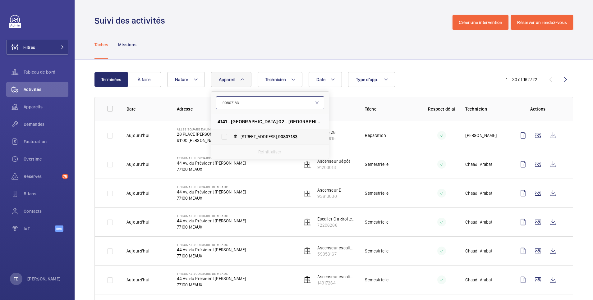
type input "90807183"
click at [223, 135] on label "49, avenue d´Enghien, 90807183" at bounding box center [265, 136] width 108 height 15
click at [223, 135] on input "49, avenue d´Enghien, 90807183" at bounding box center [224, 137] width 12 height 12
checkbox input "true"
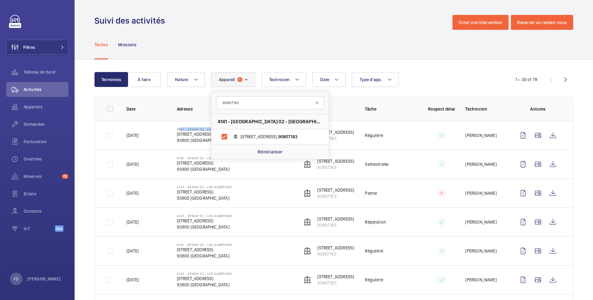
drag, startPoint x: 177, startPoint y: 128, endPoint x: 209, endPoint y: 127, distance: 32.7
click at [209, 127] on td "4141 - EPINAY 02 - Les Aubépines 49, avenue d´Enghien 93800 Epinay 93800 ÉPINAY…" at bounding box center [230, 135] width 126 height 29
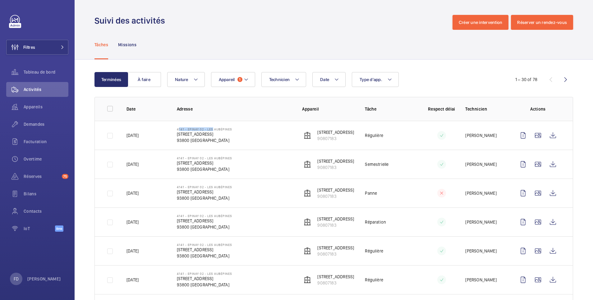
copy p "4141 - EPINAY 02 - Le"
click at [229, 81] on span "Appareil" at bounding box center [227, 79] width 16 height 5
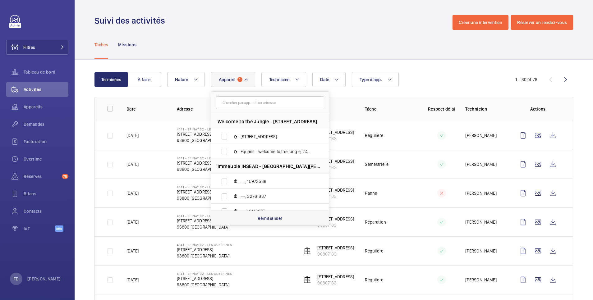
click at [274, 219] on p "Réinitialiser" at bounding box center [270, 218] width 25 height 6
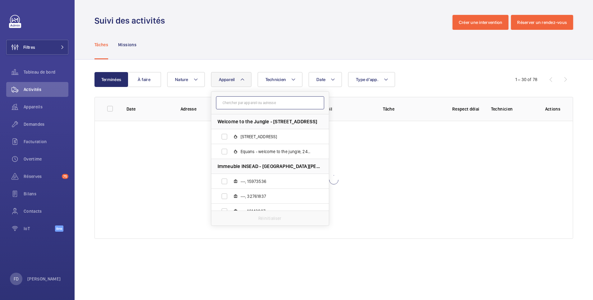
click at [233, 104] on input "text" at bounding box center [270, 102] width 108 height 13
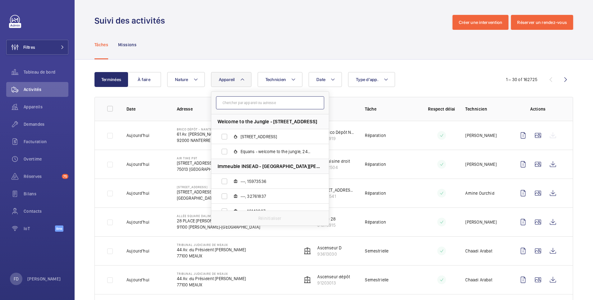
paste input "62701816"
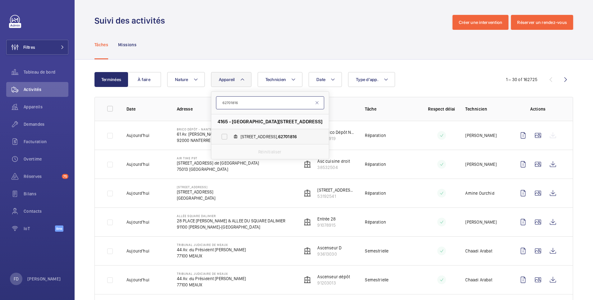
type input "62701816"
click at [224, 136] on label "11, avenue de Jarrow, 62701816" at bounding box center [265, 136] width 108 height 15
click at [224, 136] on input "11, avenue de Jarrow, 62701816" at bounding box center [224, 137] width 12 height 12
checkbox input "true"
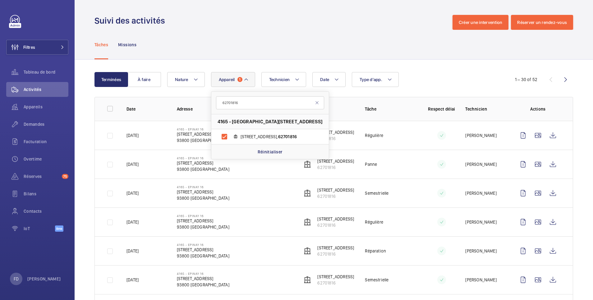
drag, startPoint x: 172, startPoint y: 129, endPoint x: 203, endPoint y: 127, distance: 31.2
click at [203, 127] on td "4165 - EPINAY 16 7, avenue de Jarrow 93800 Epinay 93800 ÉPINAY-SUR-SEINE" at bounding box center [230, 135] width 126 height 29
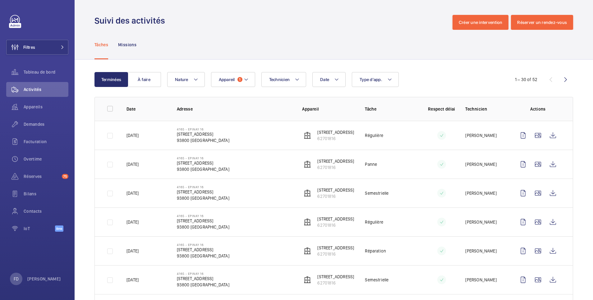
copy p "4165 - EPINAY 16"
click at [224, 81] on span "Appareil" at bounding box center [227, 79] width 16 height 5
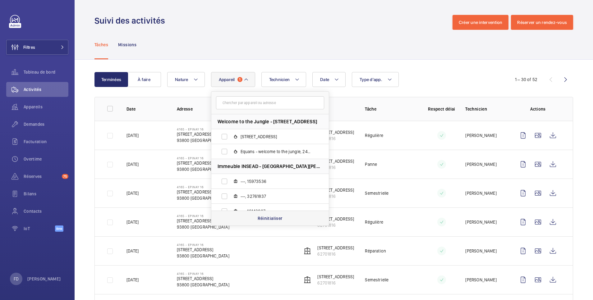
click at [267, 220] on p "Réinitialiser" at bounding box center [270, 218] width 25 height 6
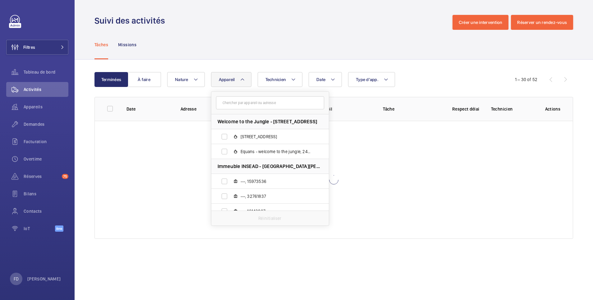
click at [232, 76] on button "Appareil" at bounding box center [231, 79] width 40 height 15
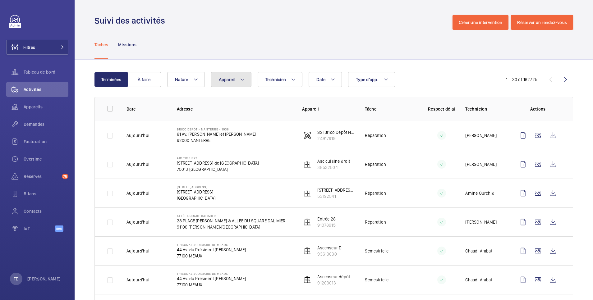
click at [233, 82] on span "Appareil" at bounding box center [227, 79] width 16 height 5
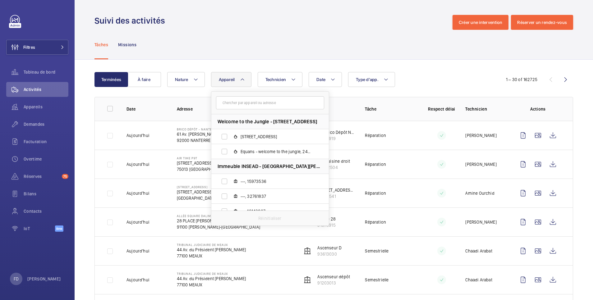
click at [235, 101] on input "text" at bounding box center [270, 102] width 108 height 13
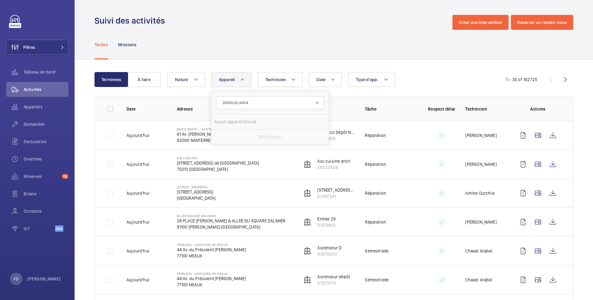
type input "206E0/25/4454"
drag, startPoint x: 254, startPoint y: 102, endPoint x: 201, endPoint y: 96, distance: 53.1
click at [222, 84] on button "Appareil" at bounding box center [231, 79] width 40 height 15
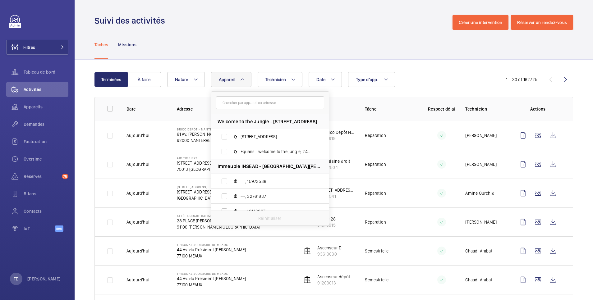
click at [229, 102] on input "text" at bounding box center [270, 102] width 108 height 13
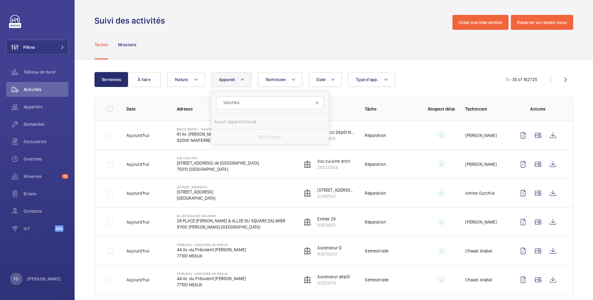
click at [224, 104] on input "°32527165" at bounding box center [270, 102] width 108 height 13
click at [259, 105] on input "32527165" at bounding box center [270, 102] width 108 height 13
type input "32527165"
drag, startPoint x: 259, startPoint y: 104, endPoint x: 122, endPoint y: 92, distance: 137.3
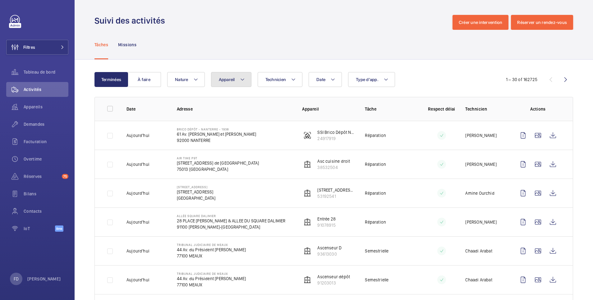
click at [231, 77] on button "Appareil" at bounding box center [231, 79] width 40 height 15
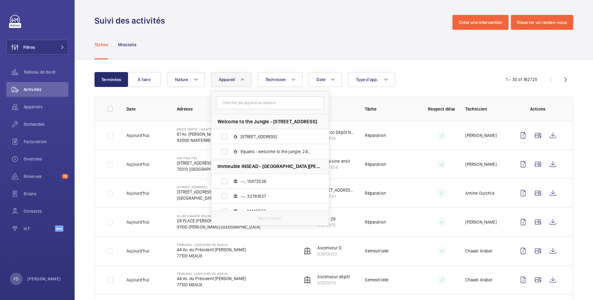
click at [235, 104] on input "text" at bounding box center [270, 102] width 108 height 13
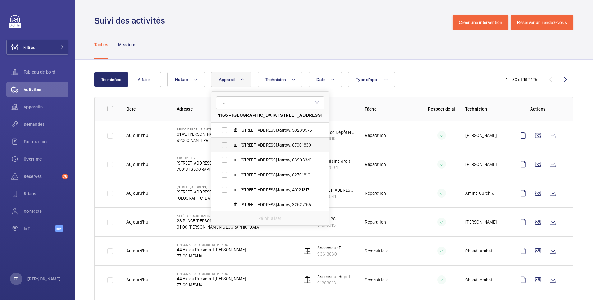
scroll to position [8, 0]
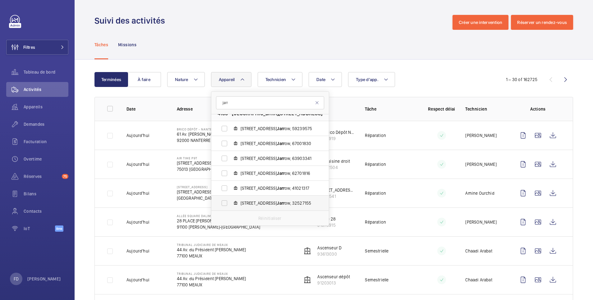
type input "jarr"
click at [225, 205] on label "9, avenue de Jarr ow, 32527155" at bounding box center [265, 203] width 108 height 15
click at [225, 205] on input "9, avenue de Jarr ow, 32527155" at bounding box center [224, 203] width 12 height 12
checkbox input "true"
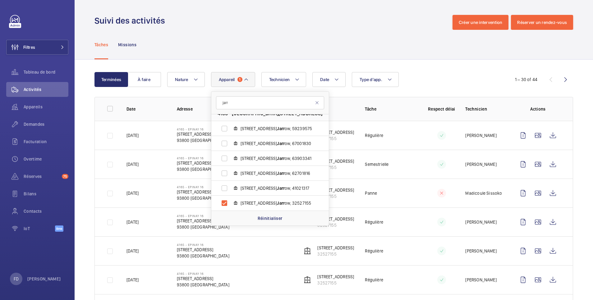
click at [292, 45] on div "Tâches Missions" at bounding box center [334, 45] width 479 height 30
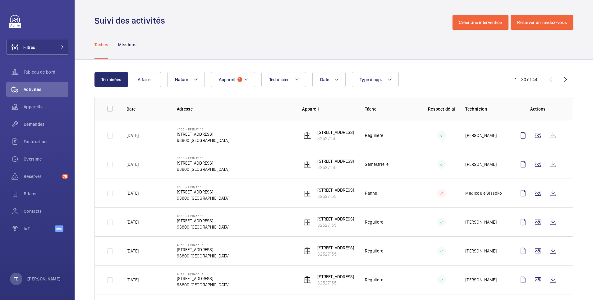
drag, startPoint x: 340, startPoint y: 141, endPoint x: 313, endPoint y: 143, distance: 26.8
click at [313, 143] on td "9, avenue de Jarrow 32527155" at bounding box center [323, 135] width 63 height 29
copy p "32527155"
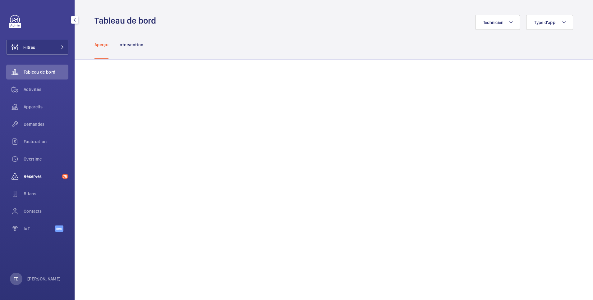
click at [28, 175] on span "Réserves" at bounding box center [42, 176] width 36 height 6
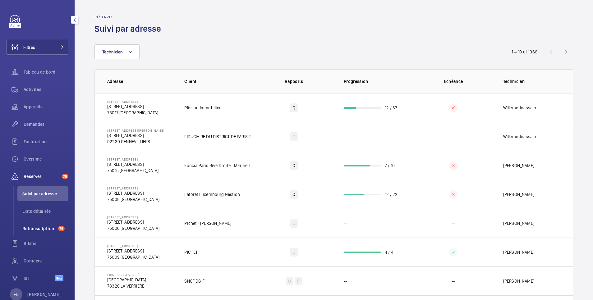
click at [35, 228] on span "Retranscription" at bounding box center [38, 229] width 33 height 6
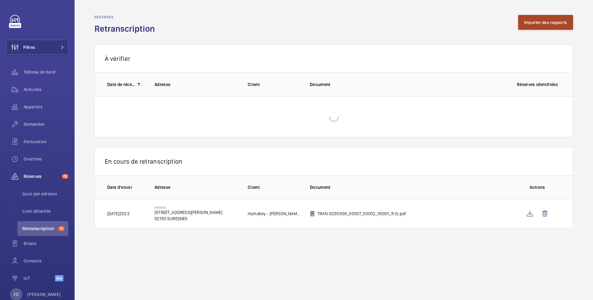
click at [545, 19] on button "Importer des rapports" at bounding box center [545, 22] width 55 height 15
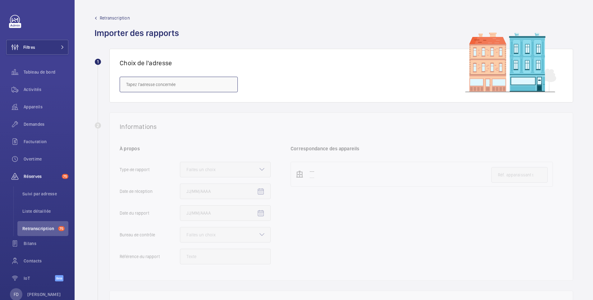
click at [133, 85] on input "text" at bounding box center [179, 85] width 118 height 16
paste input "4338 - PIERREFITTE 01"
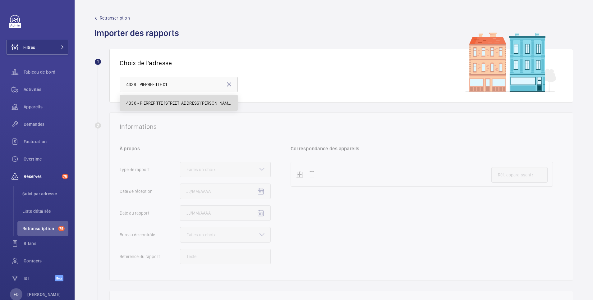
click at [145, 103] on span "4338 - PIERREFITTE [STREET_ADDRESS][PERSON_NAME]" at bounding box center [178, 103] width 105 height 6
type input "4338 - PIERREFITTE [STREET_ADDRESS][PERSON_NAME]"
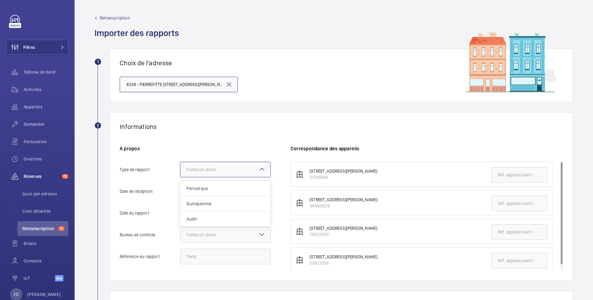
click at [217, 170] on div "Faites un choix" at bounding box center [209, 170] width 45 height 6
click at [180, 170] on input "Type de rapport Faites un choix Périodique Quinquennal Audit" at bounding box center [180, 169] width 0 height 15
click at [211, 203] on span "Quinquennal" at bounding box center [226, 204] width 78 height 6
click at [180, 177] on input "Type de rapport Faites un choix Périodique Quinquennal Audit" at bounding box center [180, 169] width 0 height 15
click at [256, 192] on span "Open calendar" at bounding box center [260, 191] width 15 height 15
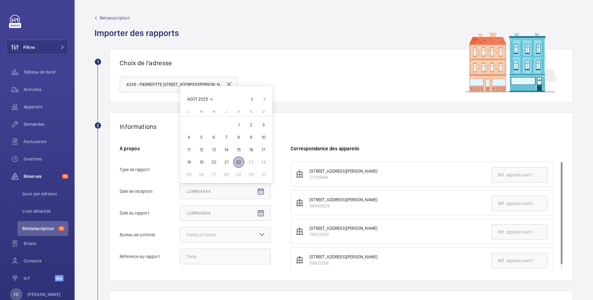
click at [240, 161] on span "22" at bounding box center [238, 162] width 11 height 11
type input "[DATE]5"
click at [197, 258] on input "Référence du rapport" at bounding box center [225, 257] width 91 height 16
paste input "206E0/25/4462"
click at [216, 236] on div "Faites un choix" at bounding box center [209, 235] width 45 height 6
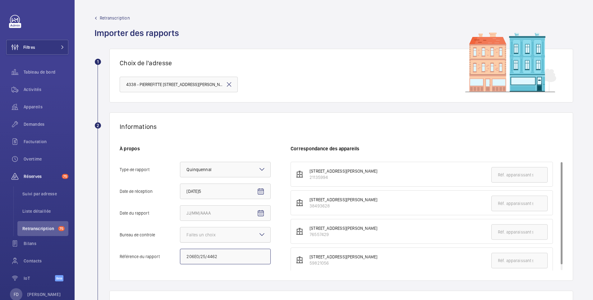
type input "206E0/25/4462"
click at [180, 236] on input "Bureau de controle Faites un choix" at bounding box center [180, 235] width 0 height 15
click at [206, 272] on span "Autre" at bounding box center [226, 269] width 78 height 6
click at [180, 242] on input "Bureau de controle Faites un choix Veritas Autre" at bounding box center [180, 235] width 0 height 15
click at [259, 213] on mat-icon "Open calendar" at bounding box center [260, 213] width 7 height 7
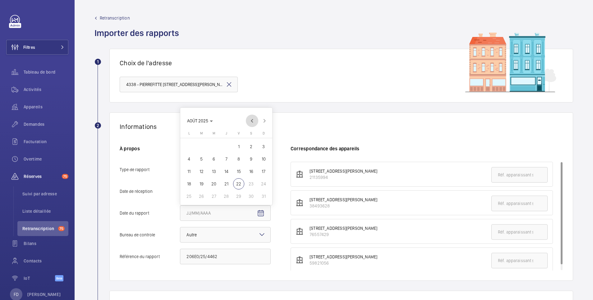
click at [251, 121] on span "Previous month" at bounding box center [252, 121] width 12 height 12
click at [264, 174] on span "22" at bounding box center [263, 171] width 11 height 11
type input "[DATE]2025"
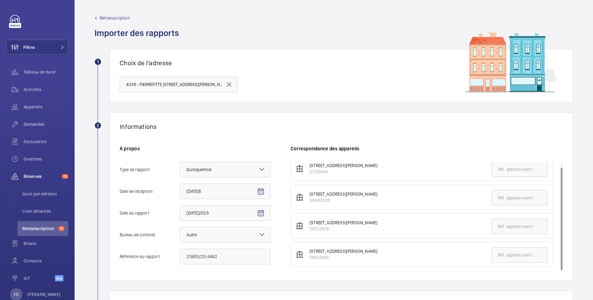
drag, startPoint x: 338, startPoint y: 228, endPoint x: 309, endPoint y: 231, distance: 29.0
click at [309, 231] on div "[STREET_ADDRESS][PERSON_NAME]" at bounding box center [340, 226] width 74 height 12
copy div "76557429"
click at [507, 226] on input "text" at bounding box center [519, 227] width 56 height 16
paste input "76557429"
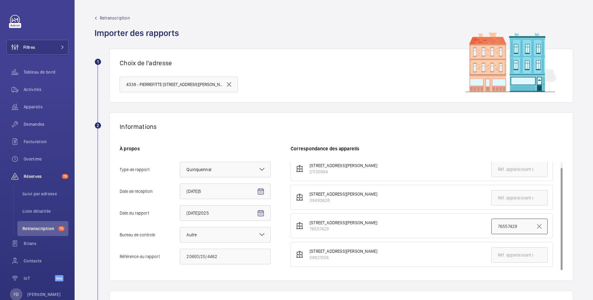
scroll to position [124, 0]
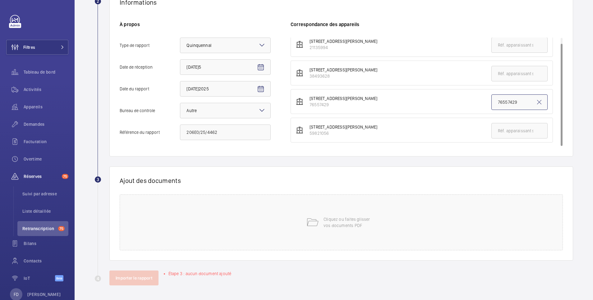
type input "76557429"
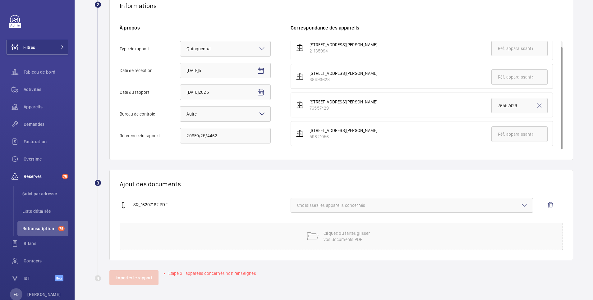
click at [325, 202] on button "Choisissez les appareils concernés" at bounding box center [412, 205] width 242 height 15
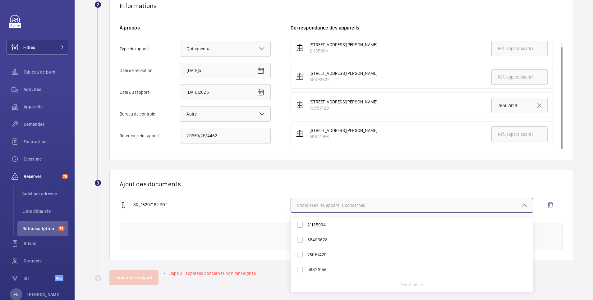
click at [306, 255] on label "76557429" at bounding box center [407, 254] width 233 height 15
click at [306, 255] on input "76557429" at bounding box center [300, 255] width 12 height 12
checkbox input "true"
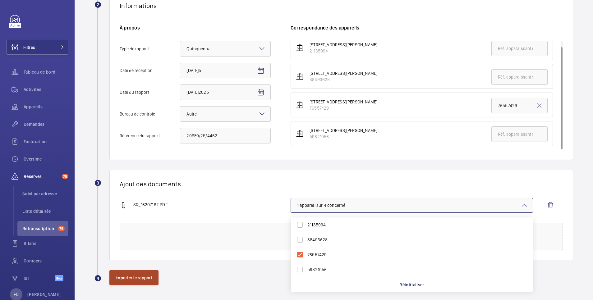
click at [145, 279] on button "Importer le rapport" at bounding box center [133, 277] width 49 height 15
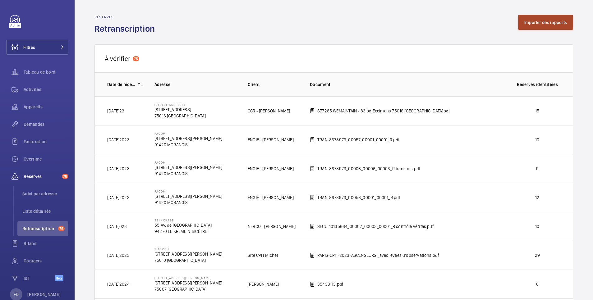
click at [540, 20] on button "Importer des rapports" at bounding box center [545, 22] width 55 height 15
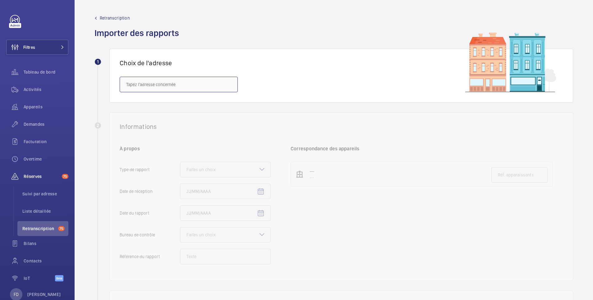
click at [179, 86] on input "text" at bounding box center [179, 85] width 118 height 16
paste input "4338 - PIERREFITTE 01"
click at [179, 103] on span "4338 - PIERREFITTE [STREET_ADDRESS][PERSON_NAME]" at bounding box center [178, 103] width 105 height 6
type input "4338 - PIERREFITTE [STREET_ADDRESS][PERSON_NAME]"
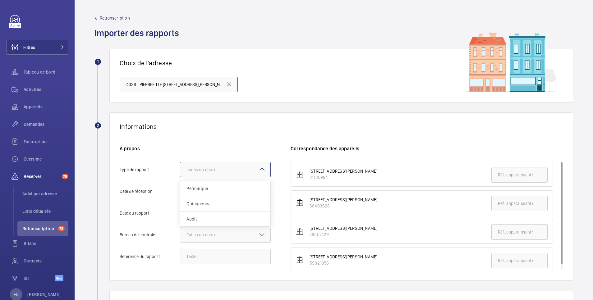
click at [221, 170] on div "Faites un choix" at bounding box center [209, 170] width 45 height 6
click at [180, 170] on input "Type de rapport Faites un choix Périodique Quinquennal Audit" at bounding box center [180, 169] width 0 height 15
click at [219, 202] on span "Quinquennal" at bounding box center [226, 204] width 78 height 6
click at [180, 177] on input "Type de rapport Faites un choix Périodique Quinquennal Audit" at bounding box center [180, 169] width 0 height 15
click at [261, 193] on mat-icon "Open calendar" at bounding box center [260, 191] width 7 height 7
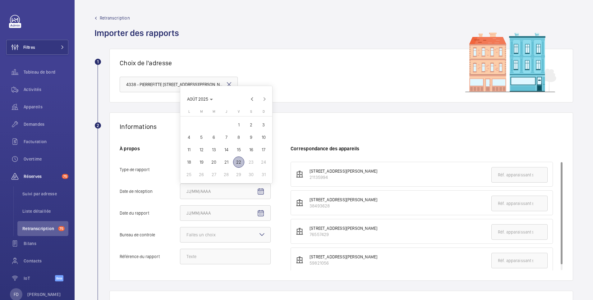
click at [240, 162] on span "22" at bounding box center [238, 162] width 11 height 11
type input "[DATE]5"
click at [211, 259] on input "Référence du rapport" at bounding box center [225, 257] width 91 height 16
paste input "206E0/25/4461"
type input "206E0/25/4461"
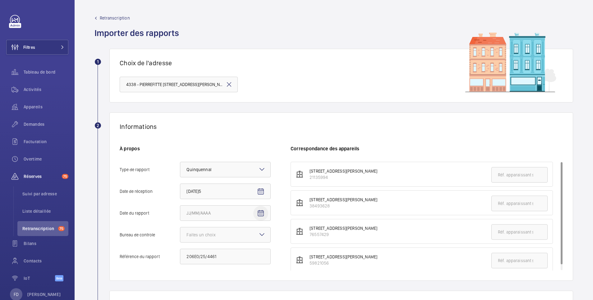
click at [260, 210] on mat-icon "Open calendar" at bounding box center [260, 213] width 7 height 7
click at [251, 118] on span "Previous month" at bounding box center [252, 121] width 12 height 12
click at [265, 170] on span "22" at bounding box center [263, 171] width 11 height 11
type input "[DATE]2025"
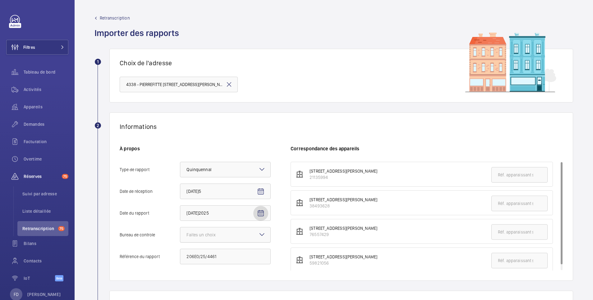
click at [220, 235] on div "Faites un choix" at bounding box center [209, 235] width 45 height 6
click at [180, 235] on input "Bureau de controle Faites un choix" at bounding box center [180, 235] width 0 height 15
click at [219, 272] on span "Autre" at bounding box center [226, 269] width 78 height 6
click at [180, 242] on input "Bureau de controle Faites un choix Veritas Autre" at bounding box center [180, 235] width 0 height 15
drag, startPoint x: 338, startPoint y: 180, endPoint x: 307, endPoint y: 177, distance: 30.9
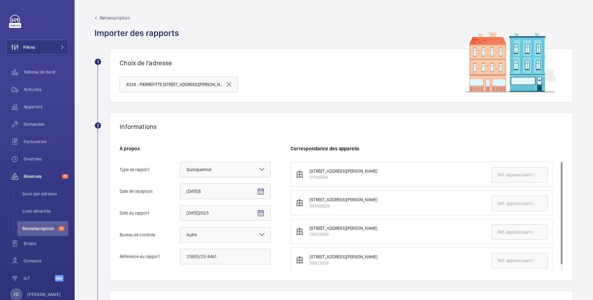
click at [307, 177] on div "[STREET_ADDRESS][PERSON_NAME]" at bounding box center [340, 174] width 74 height 12
copy div "21135994"
click at [502, 177] on input "text" at bounding box center [519, 175] width 56 height 16
paste input "21135994"
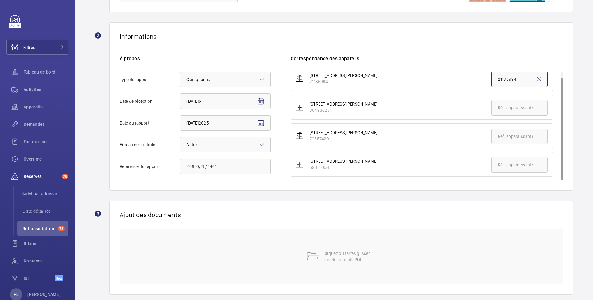
scroll to position [111, 0]
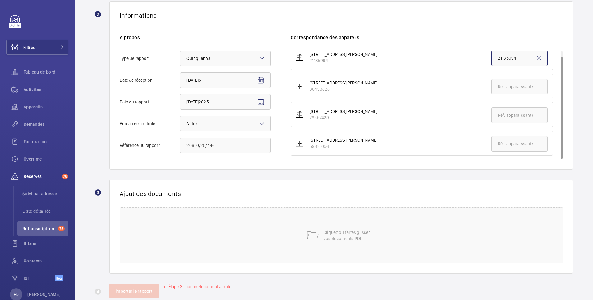
type input "21135994"
click at [324, 217] on span "Choisissez les appareils concernés" at bounding box center [411, 215] width 229 height 6
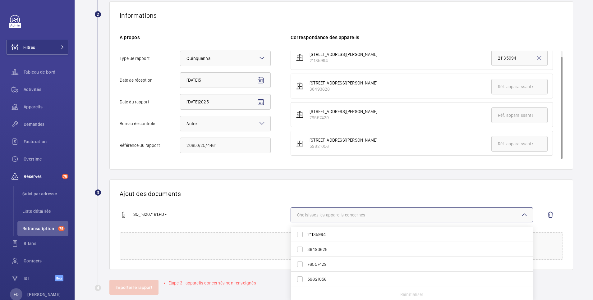
click at [310, 235] on span "21135994" at bounding box center [412, 235] width 210 height 6
click at [306, 235] on input "21135994" at bounding box center [300, 234] width 12 height 12
checkbox input "true"
click at [145, 287] on button "Importer le rapport" at bounding box center [133, 287] width 49 height 15
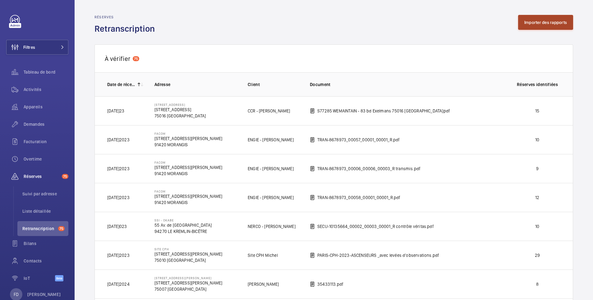
click at [543, 24] on button "Importer des rapports" at bounding box center [545, 22] width 55 height 15
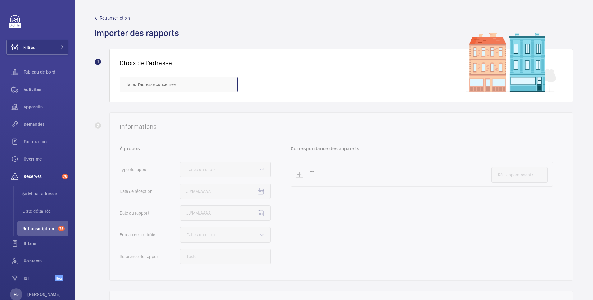
click at [187, 85] on input "text" at bounding box center [179, 85] width 118 height 16
paste input "4338 - PIERREFITTE 01"
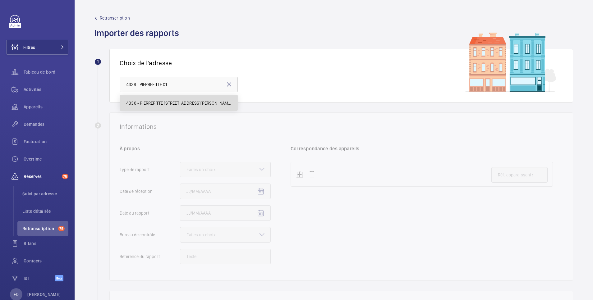
click at [181, 100] on span "4338 - PIERREFITTE [STREET_ADDRESS][PERSON_NAME]" at bounding box center [178, 103] width 105 height 6
type input "4338 - PIERREFITTE [STREET_ADDRESS][PERSON_NAME]"
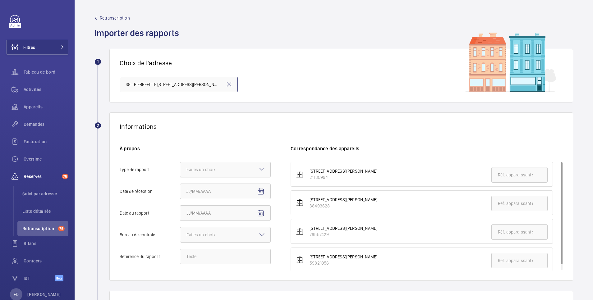
click at [199, 169] on div "Faites un choix" at bounding box center [209, 170] width 45 height 6
click at [180, 169] on input "Type de rapport Faites un choix" at bounding box center [180, 169] width 0 height 15
click at [199, 205] on span "Quinquennal" at bounding box center [226, 204] width 78 height 6
click at [180, 177] on input "Type de rapport Faites un choix Périodique Quinquennal Audit" at bounding box center [180, 169] width 0 height 15
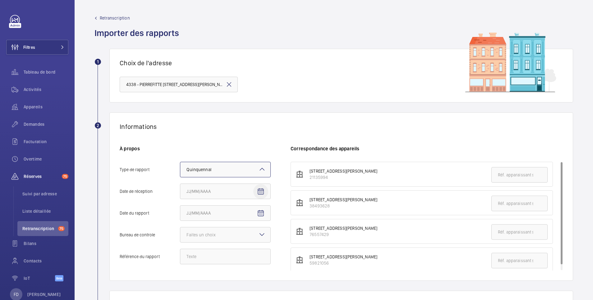
click at [261, 192] on mat-icon "Open calendar" at bounding box center [260, 191] width 7 height 7
click at [239, 164] on span "22" at bounding box center [238, 162] width 11 height 11
type input "[DATE]5"
click at [259, 213] on mat-icon "Open calendar" at bounding box center [260, 213] width 7 height 7
click at [251, 119] on span "Previous month" at bounding box center [252, 121] width 12 height 12
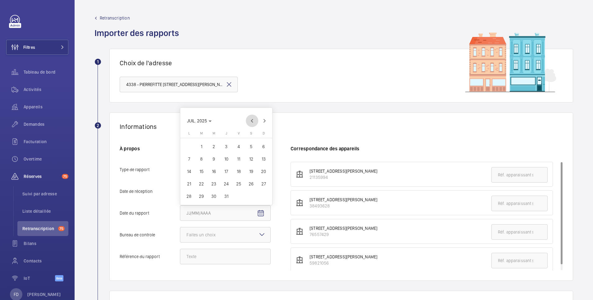
click at [251, 119] on span "Previous month" at bounding box center [252, 121] width 12 height 12
click at [263, 170] on span "22" at bounding box center [263, 171] width 11 height 11
type input "[DATE]2025"
drag, startPoint x: 213, startPoint y: 234, endPoint x: 196, endPoint y: 238, distance: 17.0
click at [212, 234] on div "Faites un choix" at bounding box center [209, 235] width 45 height 6
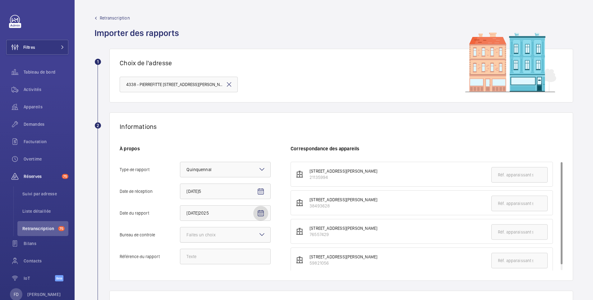
click at [180, 234] on input "Bureau de controle Faites un choix" at bounding box center [180, 235] width 0 height 15
drag, startPoint x: 197, startPoint y: 269, endPoint x: 196, endPoint y: 266, distance: 3.1
click at [197, 269] on span "Autre" at bounding box center [226, 269] width 78 height 6
click at [180, 242] on input "Bureau de controle Faites un choix Veritas Autre" at bounding box center [180, 235] width 0 height 15
click at [189, 260] on input "Référence du rapport" at bounding box center [225, 257] width 91 height 16
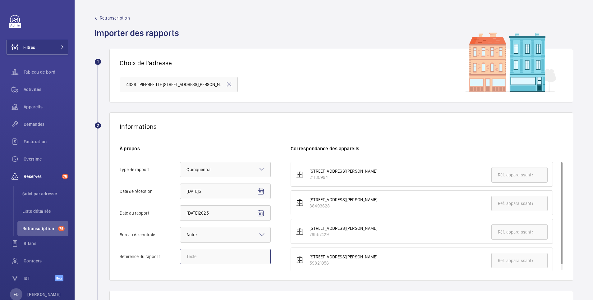
paste input "206E0/25/4460"
type input "206E0/25/4460"
click at [497, 204] on input "text" at bounding box center [519, 204] width 56 height 16
paste input "38493628"
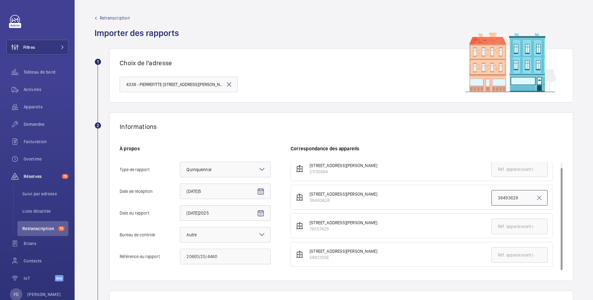
scroll to position [124, 0]
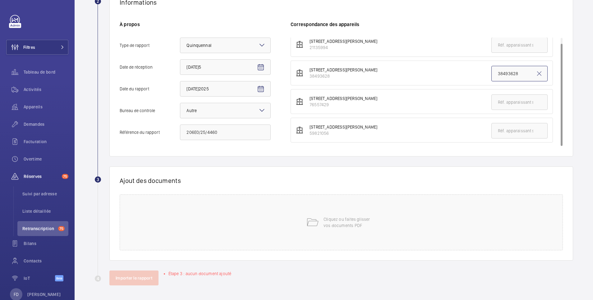
type input "38493628"
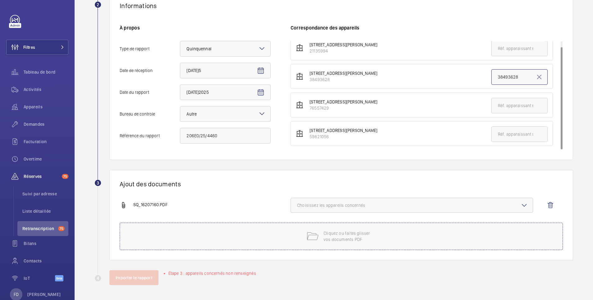
scroll to position [121, 0]
click at [318, 205] on span "Choisissez les appareils concernés" at bounding box center [411, 205] width 229 height 6
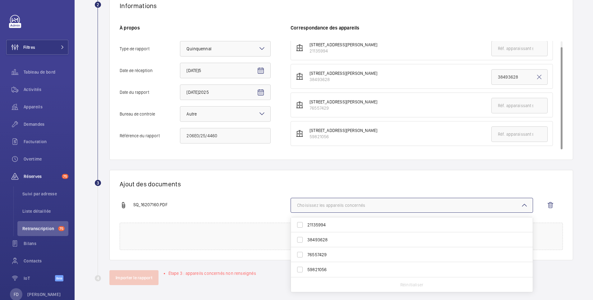
click at [318, 239] on span "38493628" at bounding box center [412, 240] width 210 height 6
click at [306, 239] on input "38493628" at bounding box center [300, 240] width 12 height 12
checkbox input "true"
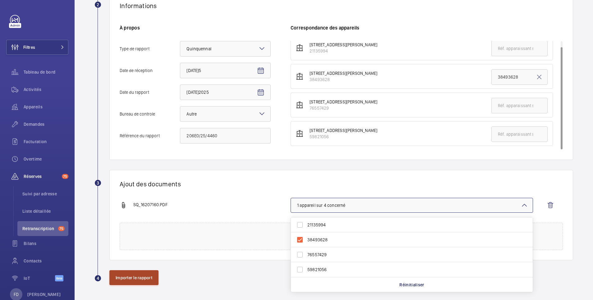
click at [145, 278] on button "Importer le rapport" at bounding box center [133, 277] width 49 height 15
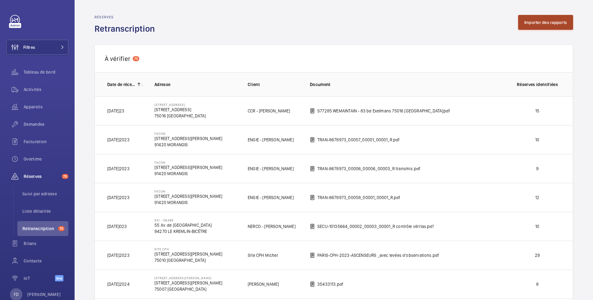
click at [532, 21] on button "Importer des rapports" at bounding box center [545, 22] width 55 height 15
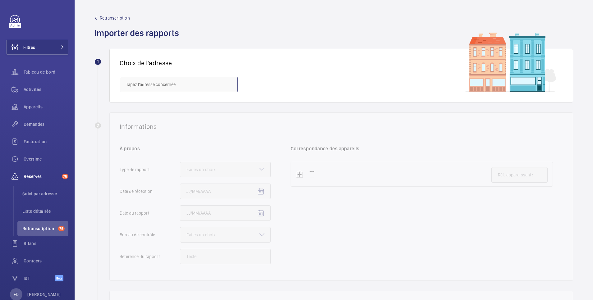
click at [187, 87] on input "text" at bounding box center [179, 85] width 118 height 16
paste input "4338 - PIERREFITTE"
click at [184, 100] on mat-option "4338 - PIERREFITTE [STREET_ADDRESS][PERSON_NAME]" at bounding box center [179, 103] width 118 height 15
type input "4338 - PIERREFITTE [STREET_ADDRESS][PERSON_NAME]"
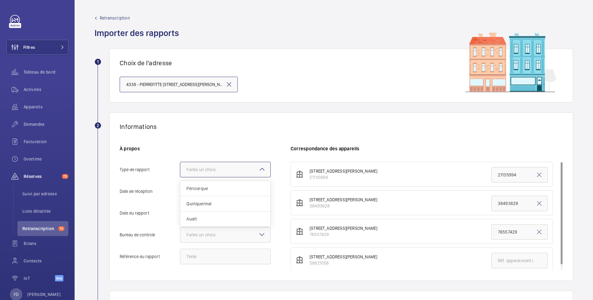
click at [215, 172] on div "Faites un choix" at bounding box center [209, 170] width 45 height 6
click at [180, 172] on input "Type de rapport Faites un choix Périodique Quinquennal Audit" at bounding box center [180, 169] width 0 height 15
click at [204, 204] on span "Quinquennal" at bounding box center [226, 204] width 78 height 6
click at [180, 177] on input "Type de rapport Faites un choix Périodique Quinquennal Audit" at bounding box center [180, 169] width 0 height 15
click at [203, 193] on input "Date de réception" at bounding box center [225, 192] width 91 height 16
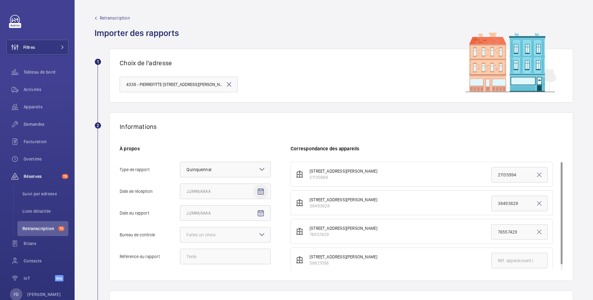
click at [262, 191] on mat-icon "Open calendar" at bounding box center [260, 191] width 7 height 7
click at [238, 161] on span "22" at bounding box center [238, 162] width 11 height 11
type input "[DATE]5"
click at [259, 212] on mat-icon "Open calendar" at bounding box center [260, 213] width 7 height 7
click at [252, 121] on span "Previous month" at bounding box center [252, 121] width 12 height 12
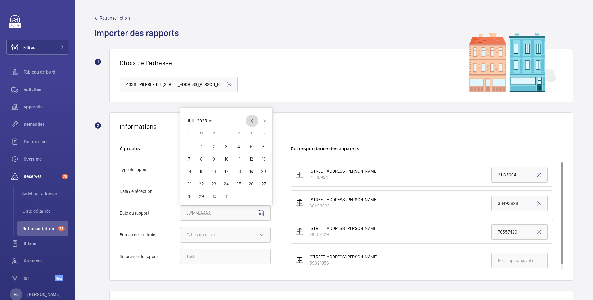
click at [252, 121] on span "Previous month" at bounding box center [252, 121] width 12 height 12
click at [265, 171] on span "22" at bounding box center [263, 171] width 11 height 11
type input "[DATE]2025"
click at [224, 237] on div "Faites un choix" at bounding box center [209, 235] width 45 height 6
click at [180, 237] on input "Bureau de controle Faites un choix Veritas Autre" at bounding box center [180, 235] width 0 height 15
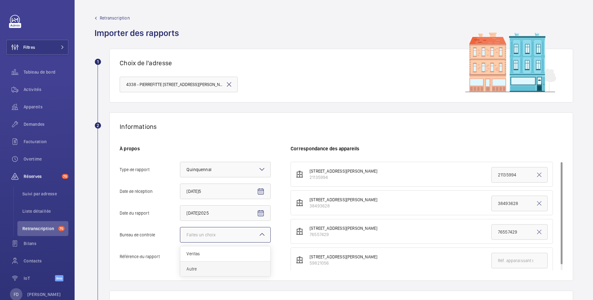
click at [211, 273] on div "Autre" at bounding box center [225, 269] width 90 height 15
click at [180, 242] on input "Bureau de controle Faites un choix Veritas Autre" at bounding box center [180, 235] width 0 height 15
click at [211, 258] on input "Référence du rapport" at bounding box center [225, 257] width 91 height 16
paste input "206E0/25/4459"
type input "206E0/25/4459"
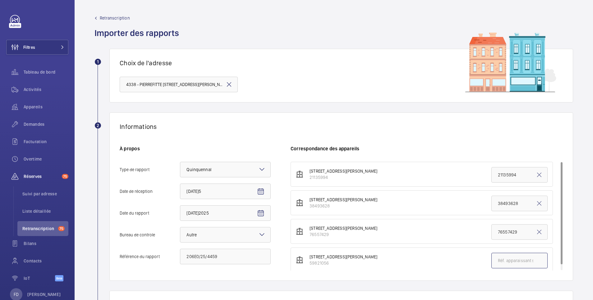
click at [497, 263] on input "text" at bounding box center [519, 261] width 56 height 16
paste input "59821056"
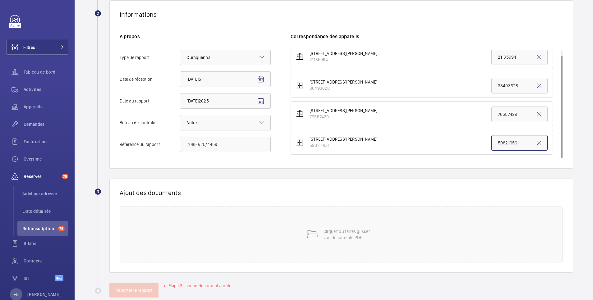
scroll to position [125, 0]
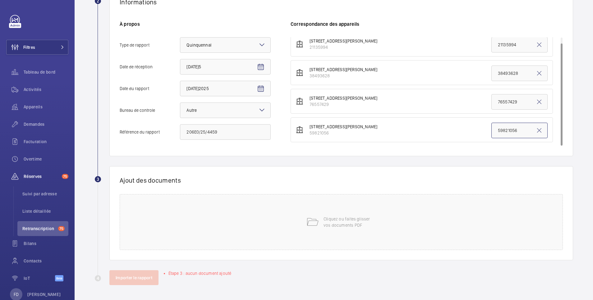
type input "59821056"
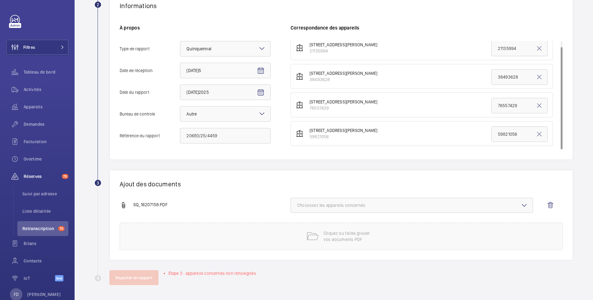
click at [328, 208] on span "Choisissez les appareils concernés" at bounding box center [411, 205] width 229 height 6
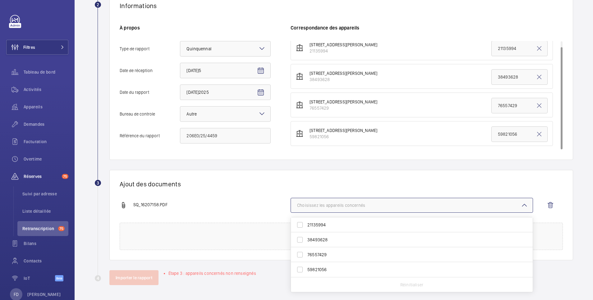
click at [314, 271] on span "59821056" at bounding box center [412, 270] width 210 height 6
click at [306, 271] on input "59821056" at bounding box center [300, 270] width 12 height 12
checkbox input "true"
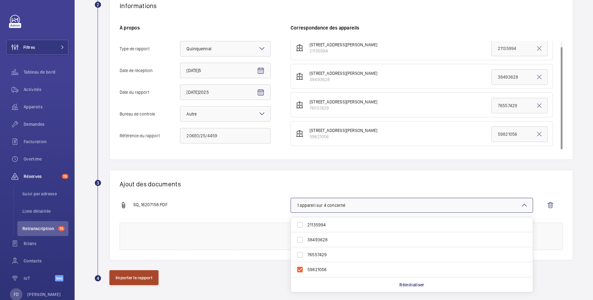
click at [145, 279] on button "Importer le rapport" at bounding box center [133, 277] width 49 height 15
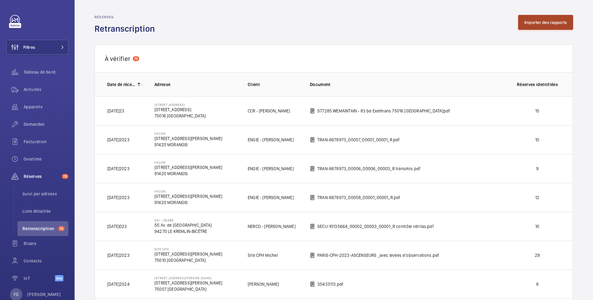
click at [537, 20] on button "Importer des rapports" at bounding box center [545, 22] width 55 height 15
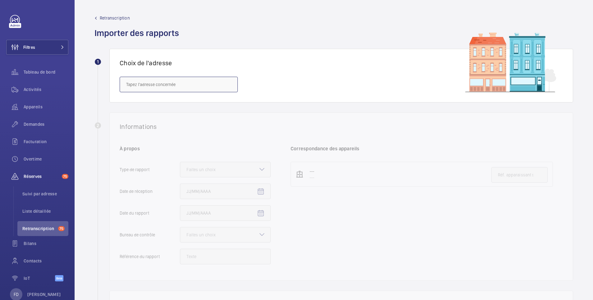
click at [173, 86] on input "text" at bounding box center [179, 85] width 118 height 16
paste input "4165 - EPINAY 16"
click at [172, 103] on span "4165 - EPINAY [STREET_ADDRESS]" at bounding box center [157, 103] width 63 height 6
type input "4165 - EPINAY [STREET_ADDRESS]"
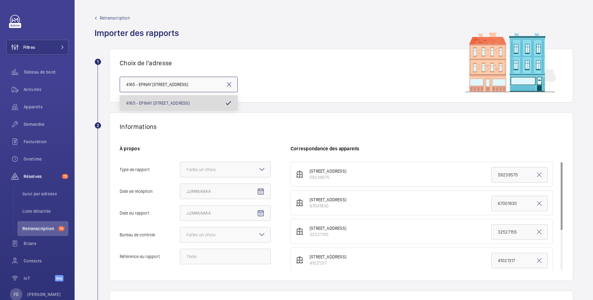
scroll to position [0, 49]
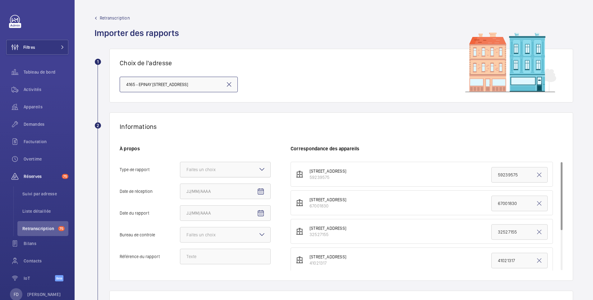
click at [211, 169] on div "Faites un choix" at bounding box center [209, 170] width 45 height 6
click at [180, 169] on input "Type de rapport Faites un choix" at bounding box center [180, 169] width 0 height 15
click at [210, 204] on span "Quinquennal" at bounding box center [226, 204] width 78 height 6
click at [180, 177] on input "Type de rapport Faites un choix Périodique Quinquennal Audit" at bounding box center [180, 169] width 0 height 15
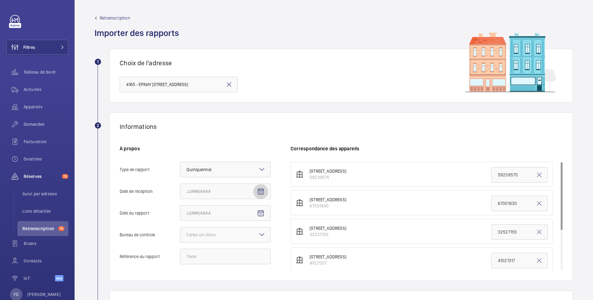
click at [259, 189] on mat-icon "Open calendar" at bounding box center [260, 191] width 7 height 7
click at [240, 160] on span "22" at bounding box center [238, 162] width 11 height 11
type input "[DATE]5"
click at [261, 214] on mat-icon "Open calendar" at bounding box center [260, 213] width 7 height 7
click at [252, 120] on span "Previous month" at bounding box center [252, 121] width 12 height 12
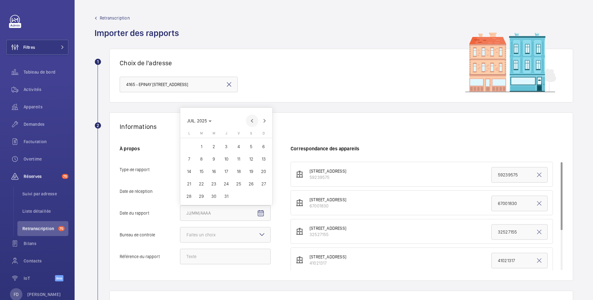
click at [252, 120] on span "Previous month" at bounding box center [252, 121] width 12 height 12
click at [264, 172] on span "22" at bounding box center [263, 171] width 11 height 11
type input "[DATE]2025"
click at [220, 232] on div "Faites un choix" at bounding box center [209, 235] width 45 height 6
click at [180, 232] on input "Bureau de controle Faites un choix" at bounding box center [180, 235] width 0 height 15
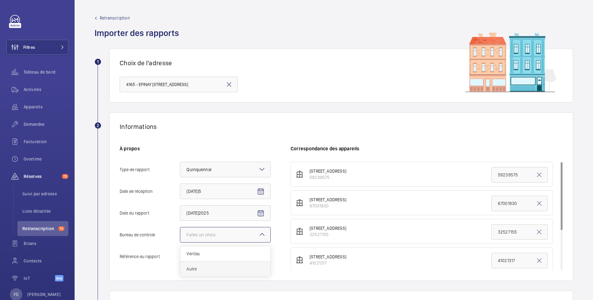
click at [205, 269] on span "Autre" at bounding box center [226, 269] width 78 height 6
click at [180, 242] on input "Bureau de controle Faites un choix Veritas Autre" at bounding box center [180, 235] width 0 height 15
click at [205, 257] on input "Référence du rapport" at bounding box center [225, 257] width 91 height 16
paste input "206E0/25/4458"
type input "206E0/25/4458"
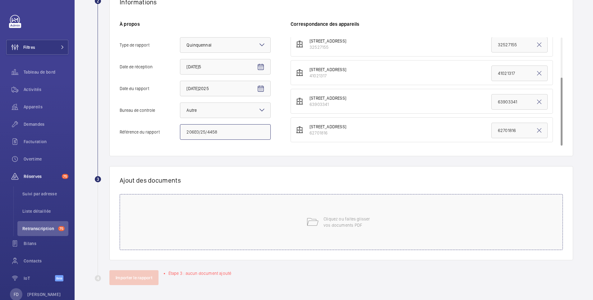
scroll to position [121, 0]
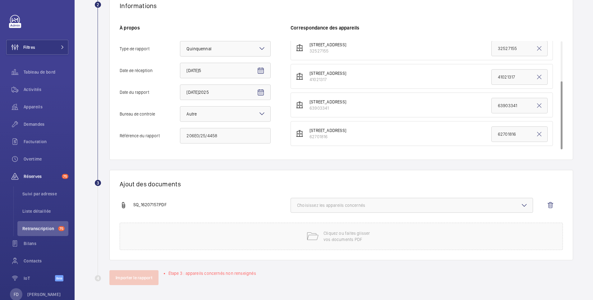
click at [378, 206] on span "Choisissez les appareils concernés" at bounding box center [411, 205] width 229 height 6
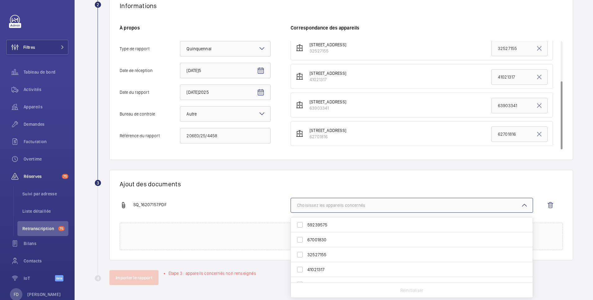
click at [335, 240] on span "67001830" at bounding box center [412, 240] width 210 height 6
click at [306, 240] on input "67001830" at bounding box center [300, 240] width 12 height 12
checkbox input "true"
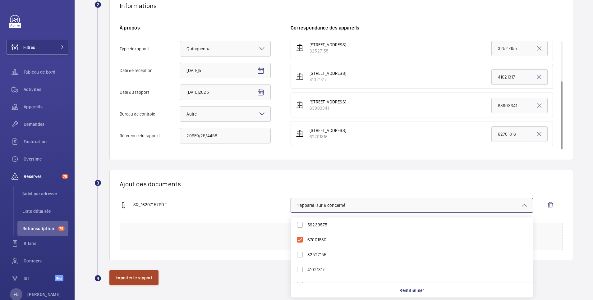
click at [145, 278] on button "Importer le rapport" at bounding box center [133, 277] width 49 height 15
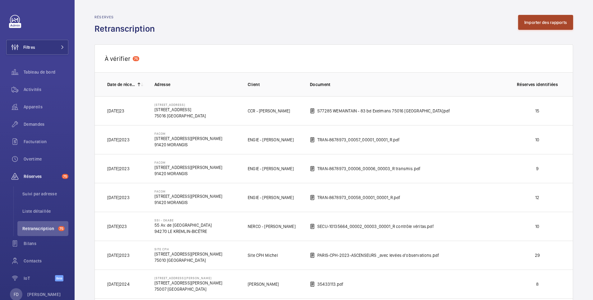
click at [528, 21] on button "Importer des rapports" at bounding box center [545, 22] width 55 height 15
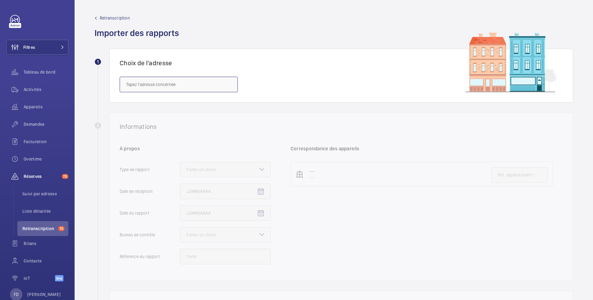
click at [189, 87] on input "text" at bounding box center [179, 85] width 118 height 16
paste input "4165 - EPINAY 16"
click at [187, 102] on span "4165 - EPINAY [STREET_ADDRESS]" at bounding box center [157, 103] width 63 height 6
type input "4165 - EPINAY [STREET_ADDRESS]"
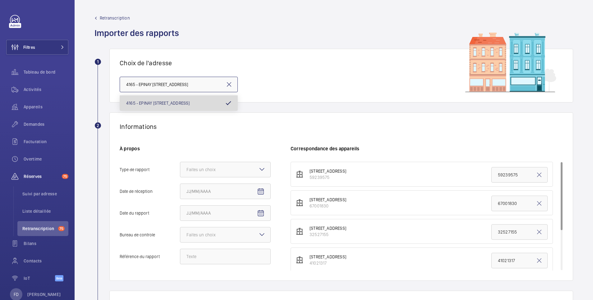
scroll to position [0, 49]
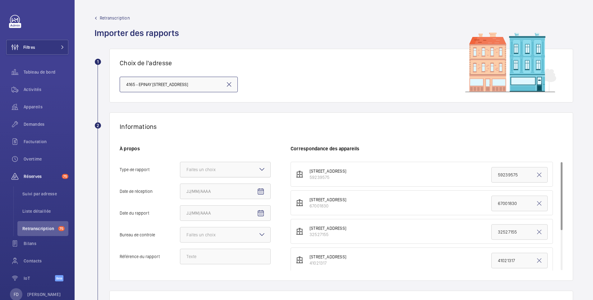
click at [225, 168] on div "Faites un choix" at bounding box center [209, 170] width 45 height 6
click at [180, 168] on input "Type de rapport Faites un choix" at bounding box center [180, 169] width 0 height 15
click at [222, 202] on span "Quinquennal" at bounding box center [226, 204] width 78 height 6
click at [180, 177] on input "Type de rapport Faites un choix Périodique Quinquennal Audit" at bounding box center [180, 169] width 0 height 15
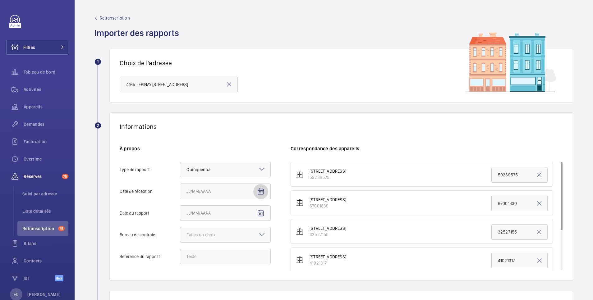
click at [257, 191] on mat-icon "Open calendar" at bounding box center [260, 191] width 7 height 7
click at [238, 162] on span "22" at bounding box center [238, 162] width 11 height 11
type input "[DATE]5"
click at [260, 214] on mat-icon "Open calendar" at bounding box center [260, 213] width 7 height 7
click at [250, 120] on span "Previous month" at bounding box center [252, 121] width 12 height 12
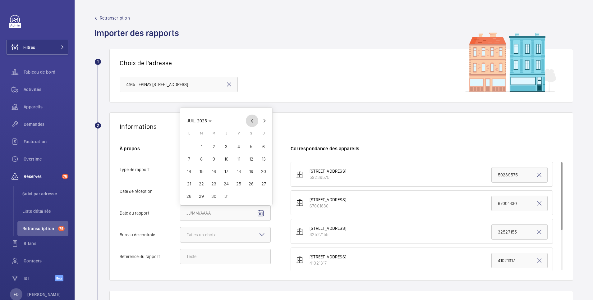
click at [250, 120] on span "Previous month" at bounding box center [252, 121] width 12 height 12
click at [263, 173] on span "22" at bounding box center [263, 171] width 11 height 11
type input "[DATE]2025"
click at [219, 233] on div "Faites un choix" at bounding box center [209, 235] width 45 height 6
click at [180, 233] on input "Bureau de controle Faites un choix Veritas Autre" at bounding box center [180, 235] width 0 height 15
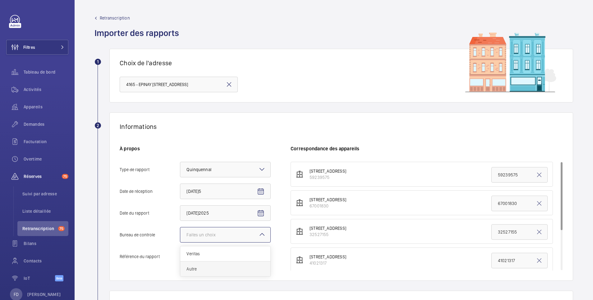
click at [212, 271] on span "Autre" at bounding box center [226, 269] width 78 height 6
click at [180, 242] on input "Bureau de controle Faites un choix Veritas Autre" at bounding box center [180, 235] width 0 height 15
click at [209, 262] on input "Référence du rapport" at bounding box center [225, 257] width 91 height 16
paste input "206E0/25/4457"
type input "206E0/25/4457"
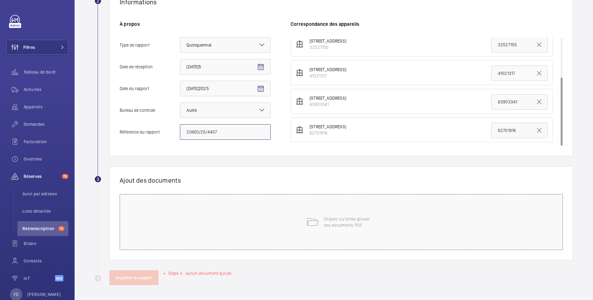
scroll to position [121, 0]
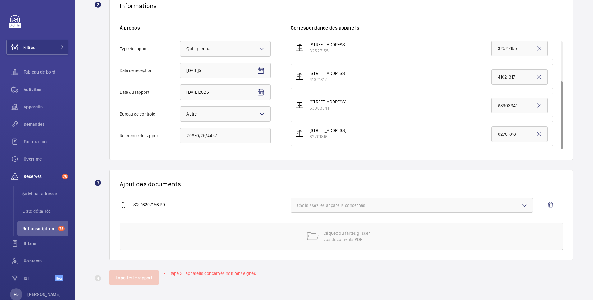
click at [336, 207] on span "Choisissez les appareils concernés" at bounding box center [411, 205] width 229 height 6
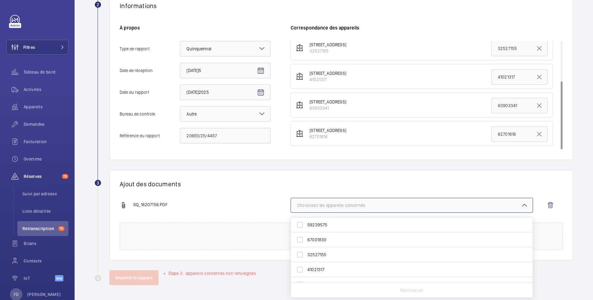
click at [300, 269] on label "41021317" at bounding box center [407, 269] width 233 height 15
click at [300, 269] on input "41021317" at bounding box center [300, 270] width 12 height 12
checkbox input "true"
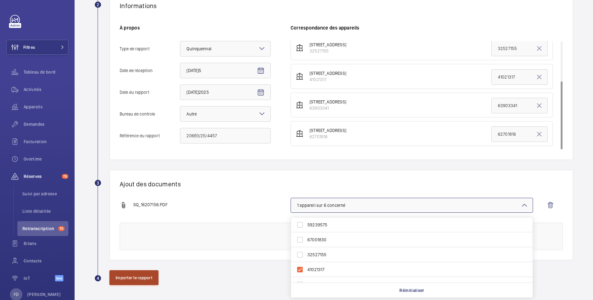
click at [147, 276] on button "Importer le rapport" at bounding box center [133, 277] width 49 height 15
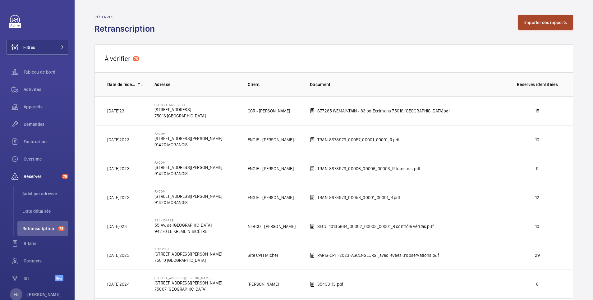
click at [533, 22] on button "Importer des rapports" at bounding box center [545, 22] width 55 height 15
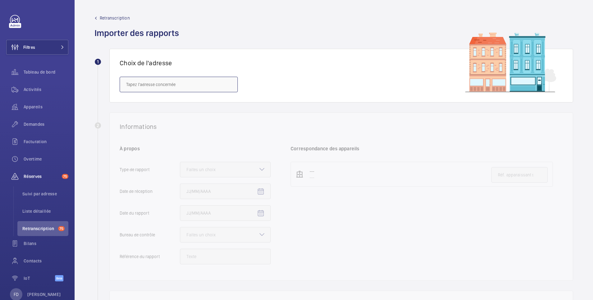
click at [169, 86] on input "text" at bounding box center [179, 85] width 118 height 16
paste input "4141 - EPINAY 02 - Le"
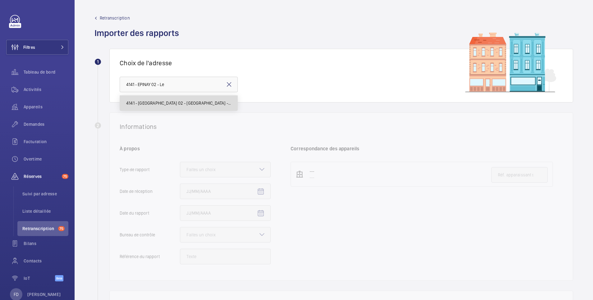
click at [167, 104] on span "4141 - [GEOGRAPHIC_DATA] 02 - [GEOGRAPHIC_DATA] - [STREET_ADDRESS]" at bounding box center [178, 103] width 105 height 6
type input "4141 - [GEOGRAPHIC_DATA] 02 - [GEOGRAPHIC_DATA] - [STREET_ADDRESS]"
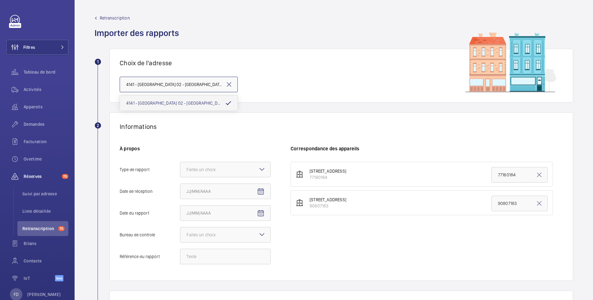
scroll to position [0, 84]
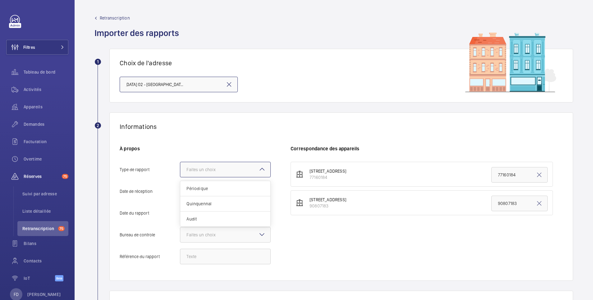
click at [210, 169] on div "Faites un choix" at bounding box center [209, 170] width 45 height 6
click at [180, 169] on input "Type de rapport Faites un choix Périodique Quinquennal Audit" at bounding box center [180, 169] width 0 height 15
click at [204, 203] on span "Quinquennal" at bounding box center [226, 204] width 78 height 6
click at [180, 177] on input "Type de rapport Faites un choix Périodique Quinquennal Audit" at bounding box center [180, 169] width 0 height 15
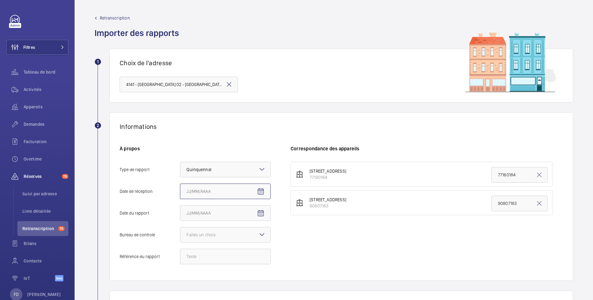
click at [228, 191] on input "Date de réception" at bounding box center [225, 192] width 91 height 16
click at [260, 190] on mat-icon "Open calendar" at bounding box center [260, 191] width 7 height 7
click at [239, 160] on span "22" at bounding box center [238, 162] width 11 height 11
type input "[DATE]5"
click at [260, 210] on mat-icon "Open calendar" at bounding box center [260, 213] width 7 height 7
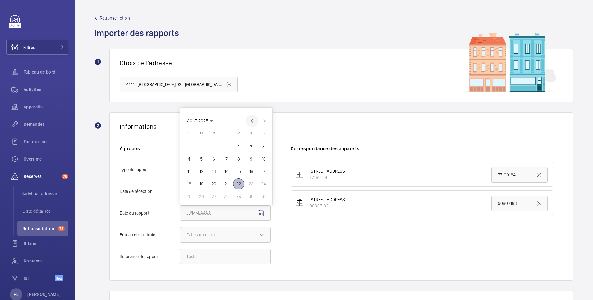
click at [253, 121] on span "Previous month" at bounding box center [252, 121] width 12 height 12
click at [264, 171] on span "22" at bounding box center [263, 171] width 11 height 11
type input "[DATE]2025"
click at [211, 232] on div "Faites un choix" at bounding box center [209, 235] width 45 height 6
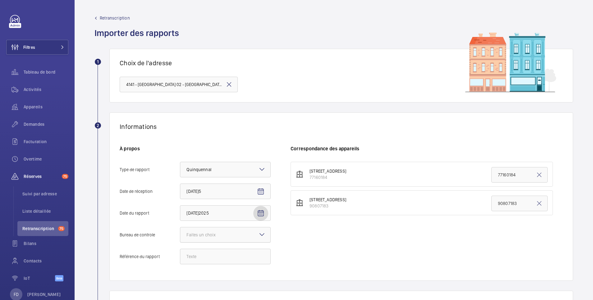
click at [180, 232] on input "Bureau de controle Faites un choix" at bounding box center [180, 235] width 0 height 15
click at [206, 270] on span "Autre" at bounding box center [226, 269] width 78 height 6
click at [180, 242] on input "Bureau de controle Faites un choix Veritas Autre" at bounding box center [180, 235] width 0 height 15
click at [206, 259] on input "Référence du rapport" at bounding box center [225, 257] width 91 height 16
paste input "206E0/25/4456"
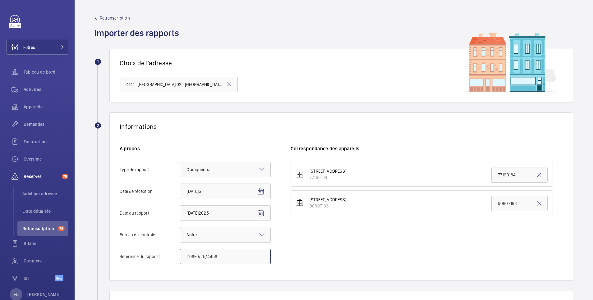
scroll to position [124, 0]
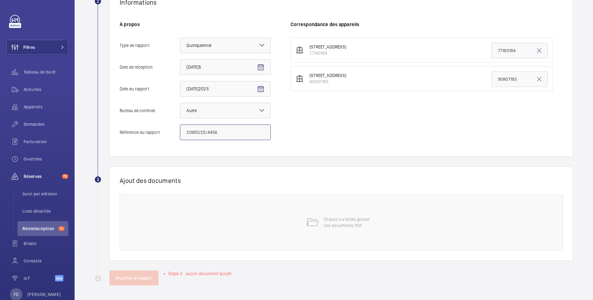
type input "206E0/25/4456"
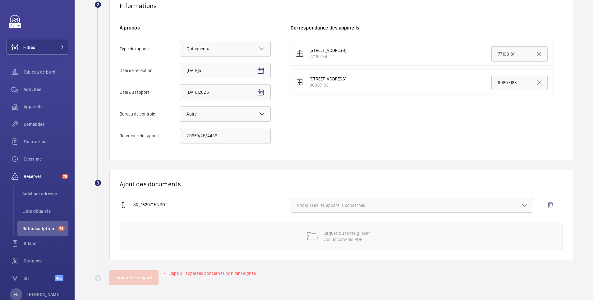
click at [348, 206] on span "Choisissez les appareils concernés" at bounding box center [411, 205] width 229 height 6
click at [301, 225] on label "77160184" at bounding box center [407, 225] width 233 height 15
click at [301, 225] on input "77160184" at bounding box center [300, 225] width 12 height 12
checkbox input "true"
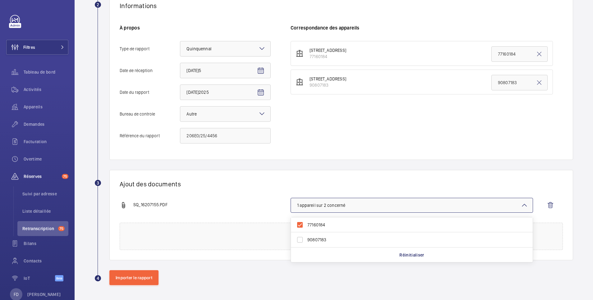
click at [300, 242] on label "90807183" at bounding box center [407, 240] width 233 height 15
click at [300, 242] on input "90807183" at bounding box center [300, 240] width 12 height 12
checkbox input "true"
click at [145, 279] on button "Importer le rapport" at bounding box center [133, 277] width 49 height 15
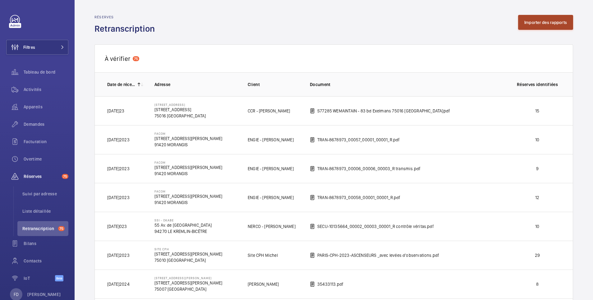
click at [534, 22] on button "Importer des rapports" at bounding box center [545, 22] width 55 height 15
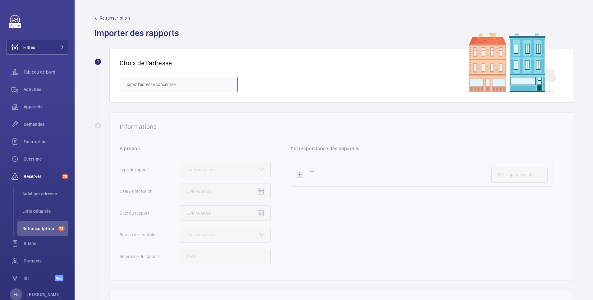
click at [162, 83] on input "text" at bounding box center [179, 85] width 118 height 16
paste input "4165 - EPINAY 16"
click at [162, 102] on span "4165 - EPINAY [STREET_ADDRESS]" at bounding box center [157, 103] width 63 height 6
type input "4165 - EPINAY [STREET_ADDRESS]"
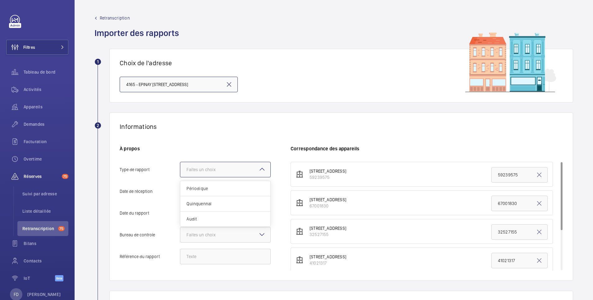
click at [209, 166] on div at bounding box center [225, 169] width 90 height 15
click at [180, 166] on input "Type de rapport Faites un choix Périodique Quinquennal Audit" at bounding box center [180, 169] width 0 height 15
click at [210, 202] on span "Quinquennal" at bounding box center [226, 204] width 78 height 6
click at [180, 177] on input "Type de rapport Faites un choix Périodique Quinquennal Audit" at bounding box center [180, 169] width 0 height 15
click at [208, 189] on input "Date de réception" at bounding box center [225, 192] width 91 height 16
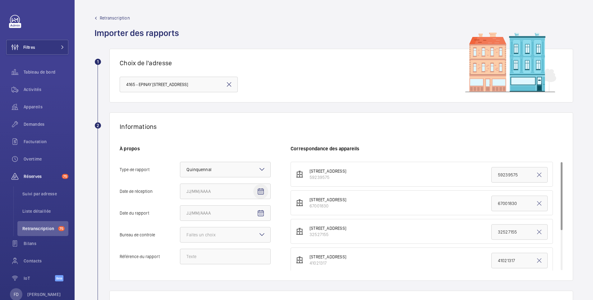
click at [260, 191] on mat-icon "Open calendar" at bounding box center [260, 191] width 7 height 7
click at [239, 163] on span "22" at bounding box center [238, 162] width 11 height 11
type input "[DATE]5"
click at [261, 213] on mat-icon "Open calendar" at bounding box center [260, 213] width 7 height 7
click at [251, 122] on span "Previous month" at bounding box center [252, 121] width 12 height 12
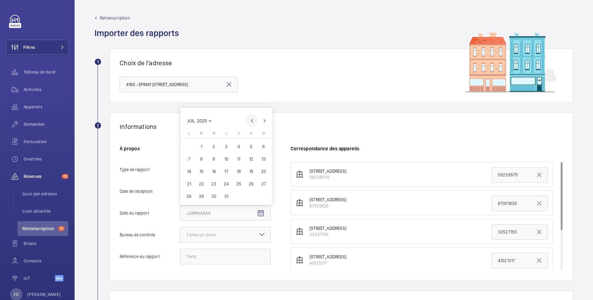
click at [251, 122] on span "Previous month" at bounding box center [252, 121] width 12 height 12
click at [264, 171] on span "22" at bounding box center [263, 171] width 11 height 11
type input "[DATE]2025"
click at [226, 231] on div at bounding box center [225, 235] width 90 height 15
click at [180, 231] on input "Bureau de controle Faites un choix Veritas Autre" at bounding box center [180, 235] width 0 height 15
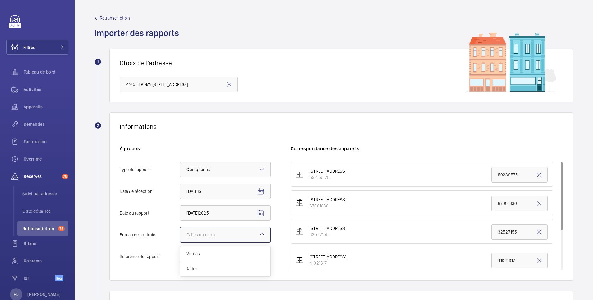
click at [219, 268] on span "Autre" at bounding box center [226, 269] width 78 height 6
click at [180, 242] on input "Bureau de controle Faites un choix Veritas Autre" at bounding box center [180, 235] width 0 height 15
click at [213, 257] on input "Référence du rapport" at bounding box center [225, 257] width 91 height 16
paste input "206E0/25/4455"
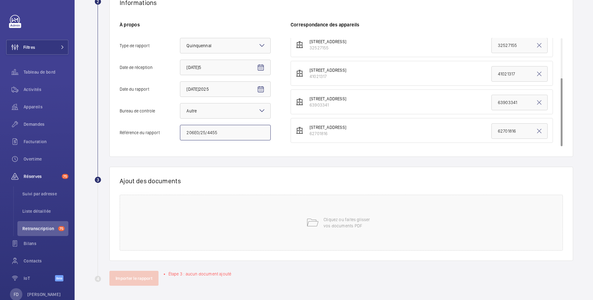
scroll to position [124, 0]
type input "206E0/25/4455"
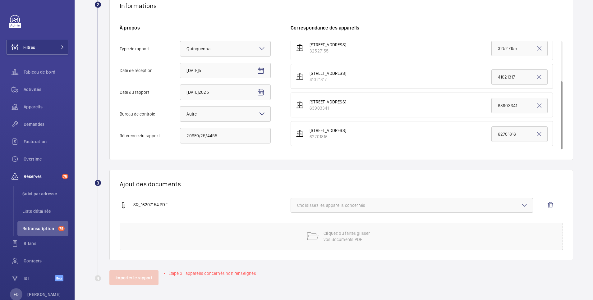
click at [359, 206] on span "Choisissez les appareils concernés" at bounding box center [411, 205] width 229 height 6
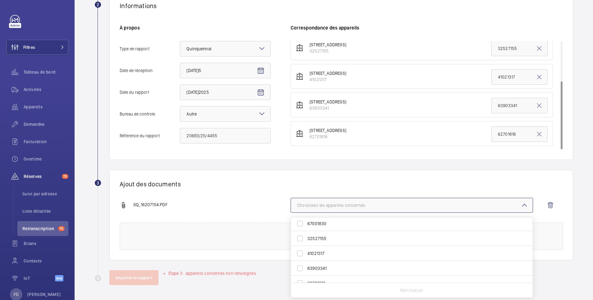
scroll to position [24, 0]
click at [301, 275] on label "62701816" at bounding box center [407, 275] width 233 height 15
click at [301, 275] on input "62701816" at bounding box center [300, 275] width 12 height 12
checkbox input "true"
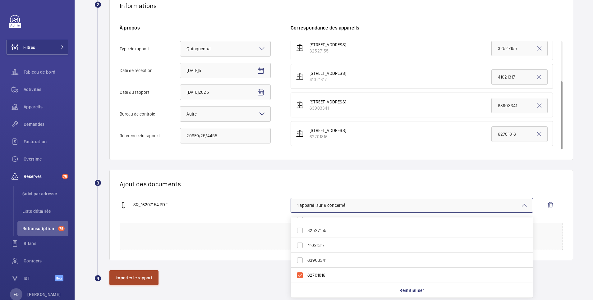
click at [130, 277] on button "Importer le rapport" at bounding box center [133, 277] width 49 height 15
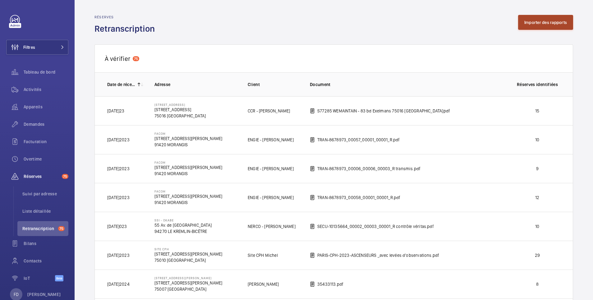
click at [535, 21] on button "Importer des rapports" at bounding box center [545, 22] width 55 height 15
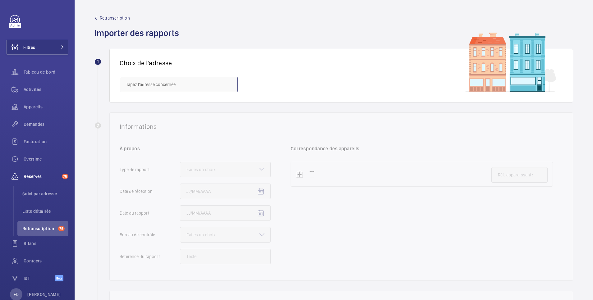
click at [185, 83] on input "text" at bounding box center [179, 85] width 118 height 16
click at [189, 104] on span "4165 - EPINAY [STREET_ADDRESS]" at bounding box center [157, 103] width 63 height 6
type input "4165 - EPINAY [STREET_ADDRESS]"
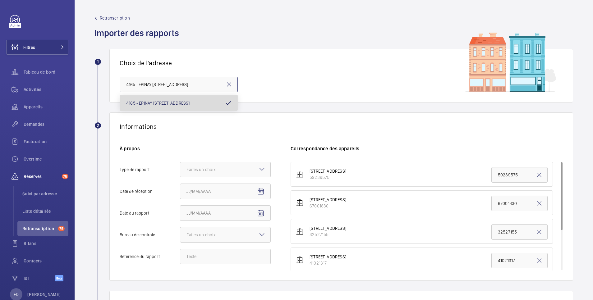
scroll to position [0, 49]
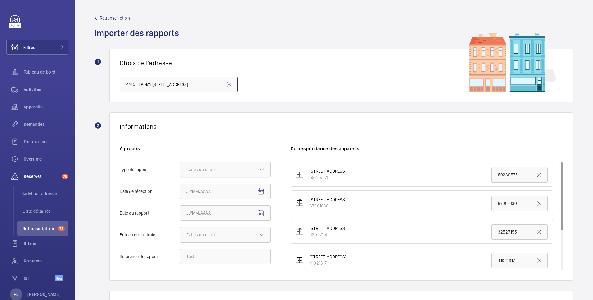
click at [218, 169] on div "Faites un choix" at bounding box center [209, 170] width 45 height 6
click at [180, 169] on input "Type de rapport Faites un choix" at bounding box center [180, 169] width 0 height 15
click at [205, 205] on span "Quinquennal" at bounding box center [226, 204] width 78 height 6
click at [180, 177] on input "Type de rapport Faites un choix Périodique Quinquennal Audit" at bounding box center [180, 169] width 0 height 15
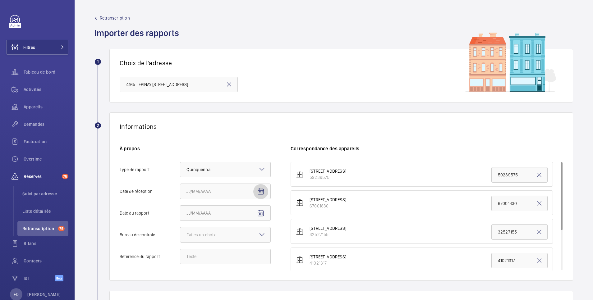
click at [261, 191] on mat-icon "Open calendar" at bounding box center [260, 191] width 7 height 7
click at [238, 161] on span "22" at bounding box center [238, 162] width 11 height 11
type input "[DATE]5"
click at [262, 213] on mat-icon "Open calendar" at bounding box center [260, 213] width 7 height 7
click at [253, 123] on span "Previous month" at bounding box center [252, 121] width 12 height 12
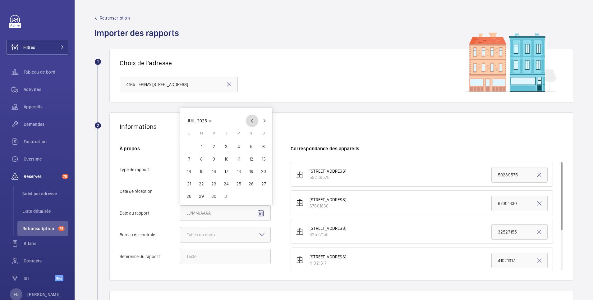
click at [253, 123] on span "Previous month" at bounding box center [252, 121] width 12 height 12
click at [265, 170] on span "22" at bounding box center [263, 171] width 11 height 11
type input "[DATE]2025"
click at [254, 236] on div at bounding box center [225, 235] width 90 height 15
click at [180, 236] on input "Bureau de controle Faites un choix Veritas Autre" at bounding box center [180, 235] width 0 height 15
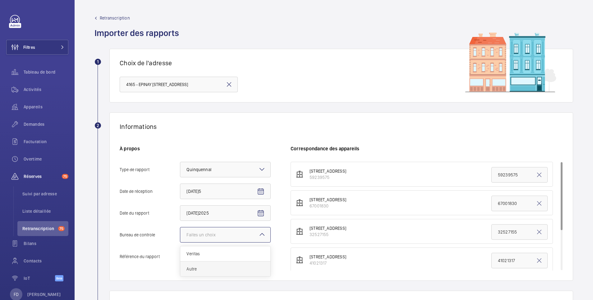
click at [238, 271] on span "Autre" at bounding box center [226, 269] width 78 height 6
click at [180, 242] on input "Bureau de controle Faites un choix Veritas Autre" at bounding box center [180, 235] width 0 height 15
click at [210, 256] on input "Référence du rapport" at bounding box center [225, 257] width 91 height 16
paste input "206E0/25/4454"
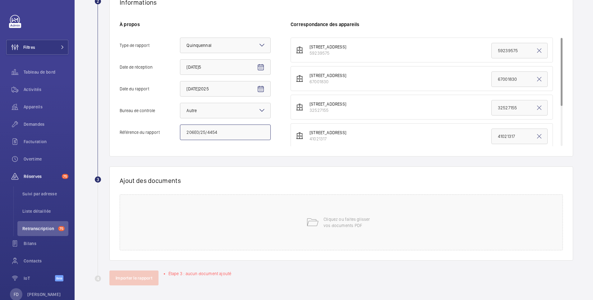
type input "206E0/25/4454"
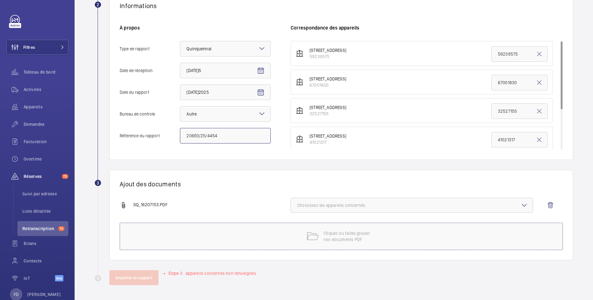
scroll to position [121, 0]
click at [348, 205] on span "Choisissez les appareils concernés" at bounding box center [411, 205] width 229 height 6
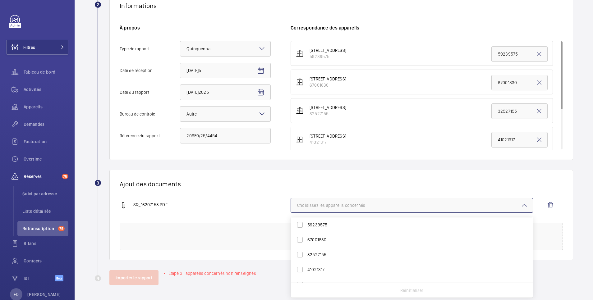
click at [302, 256] on label "32527155" at bounding box center [407, 254] width 233 height 15
click at [302, 256] on input "32527155" at bounding box center [300, 255] width 12 height 12
checkbox input "true"
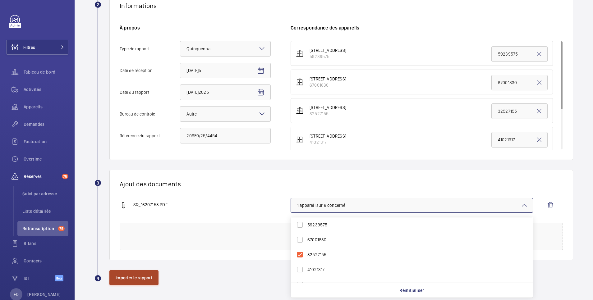
click at [126, 278] on button "Importer le rapport" at bounding box center [133, 277] width 49 height 15
